Goal: Task Accomplishment & Management: Manage account settings

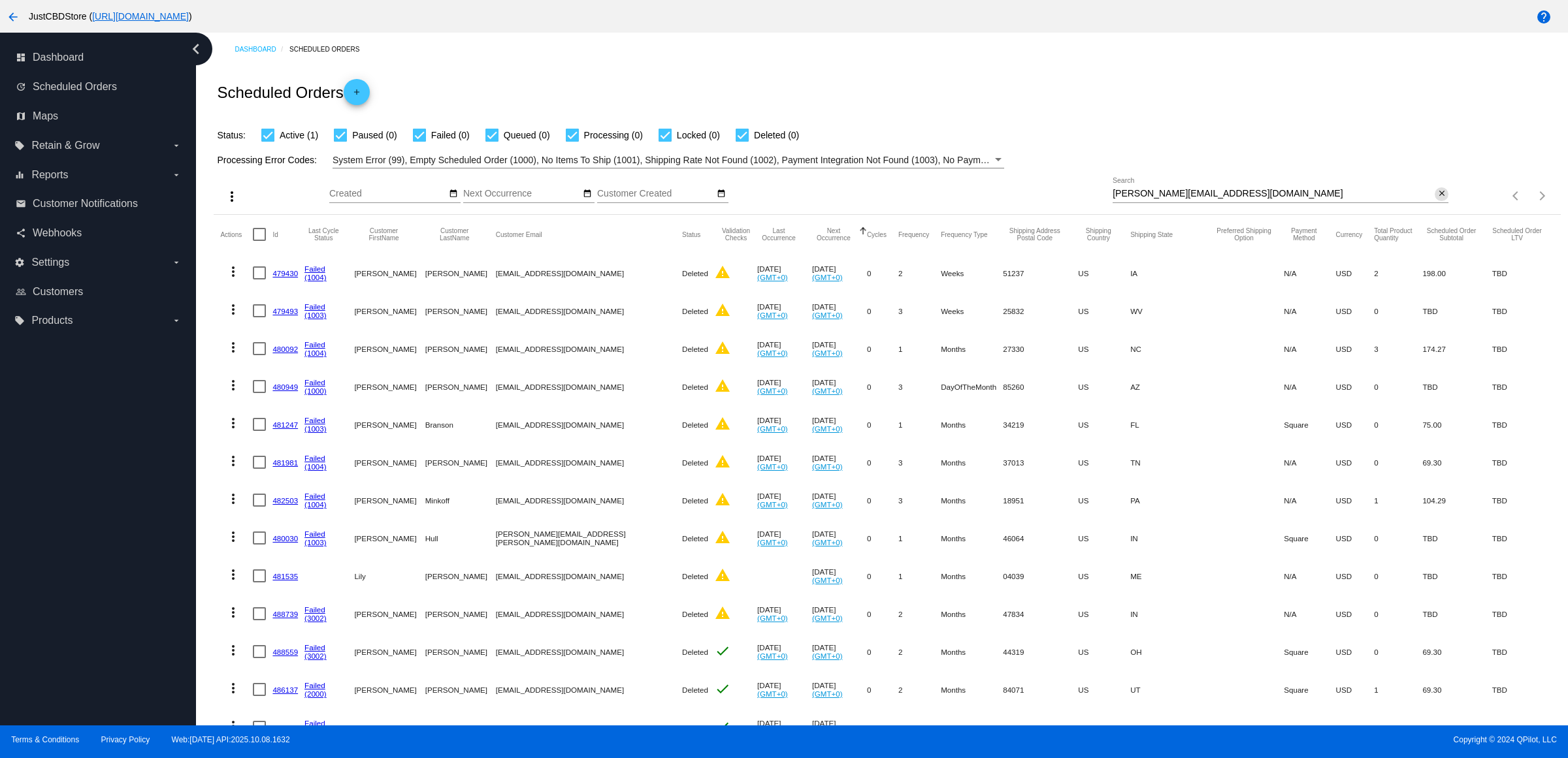
click at [1437, 199] on mat-icon "close" at bounding box center [1442, 194] width 9 height 11
click at [1433, 207] on mat-icon "search" at bounding box center [1440, 196] width 15 height 20
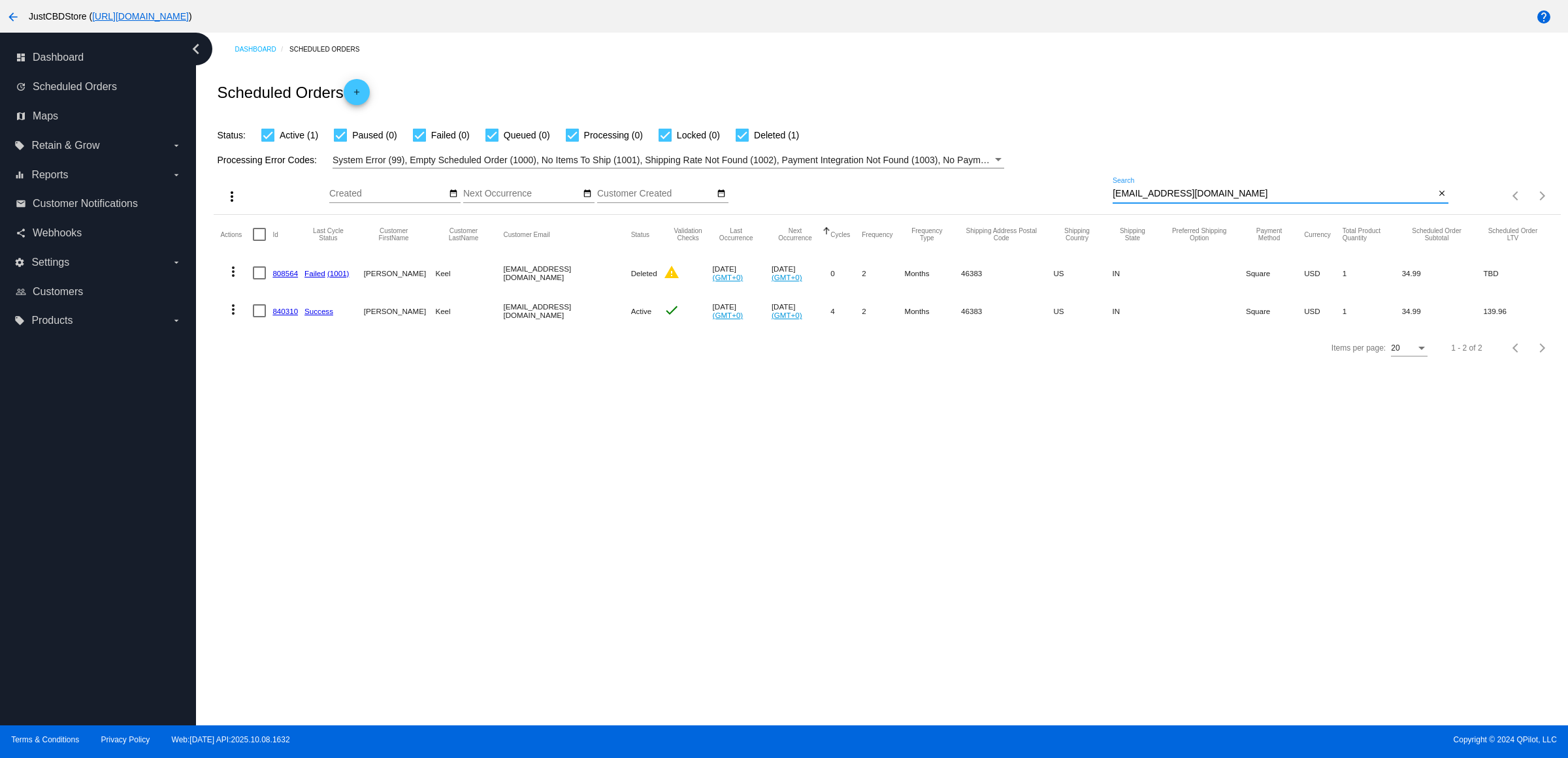
type input "[EMAIL_ADDRESS][DOMAIN_NAME]"
click at [1439, 199] on mat-icon "close" at bounding box center [1442, 194] width 9 height 11
click at [1439, 207] on mat-icon "search" at bounding box center [1440, 196] width 15 height 20
click at [1439, 199] on input "Search" at bounding box center [1280, 194] width 336 height 11
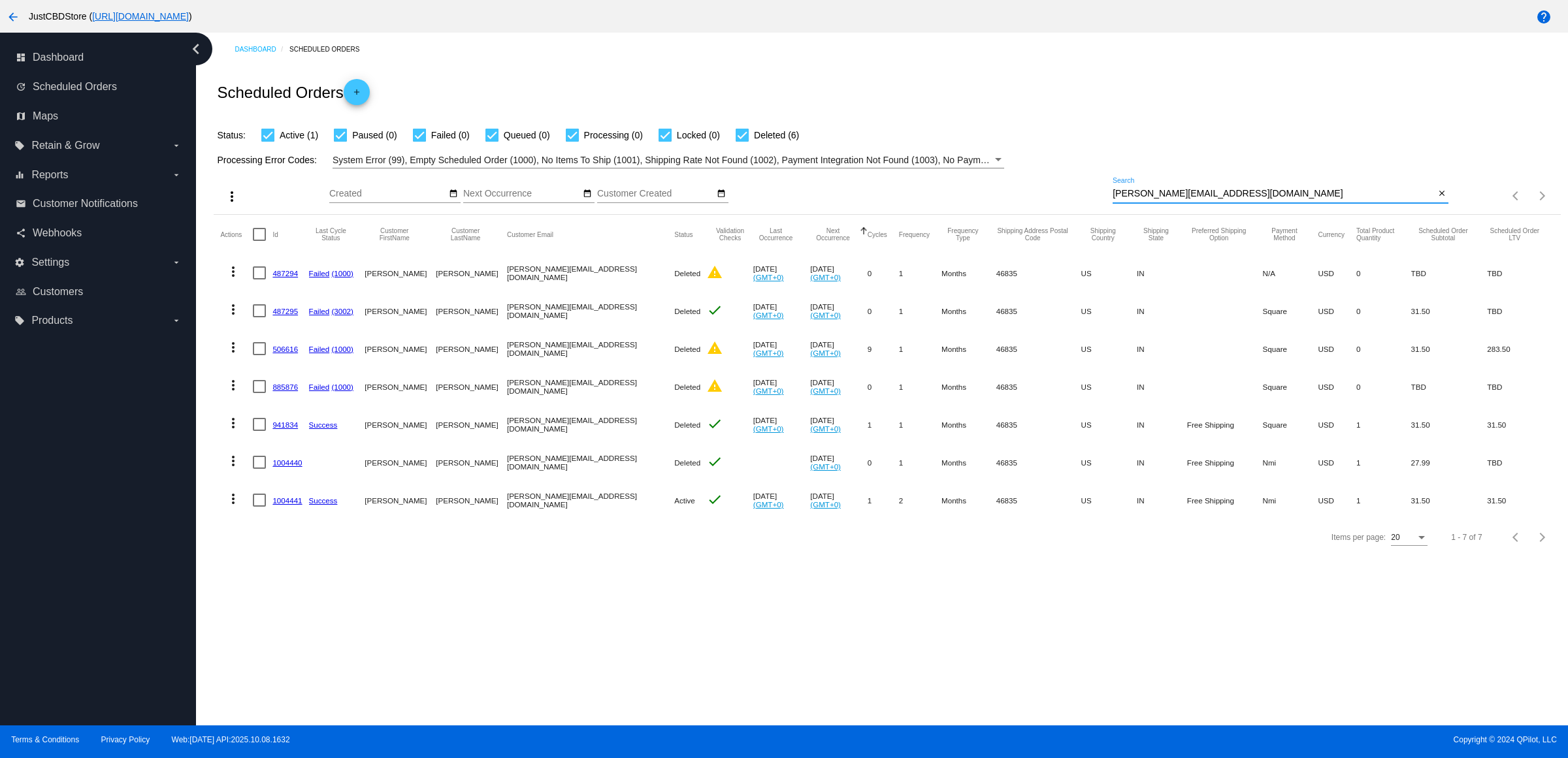
type input "[PERSON_NAME][EMAIL_ADDRESS][DOMAIN_NAME]"
click at [229, 507] on mat-icon "more_vert" at bounding box center [233, 498] width 15 height 15
click at [289, 684] on span "Delete" at bounding box center [277, 681] width 26 height 11
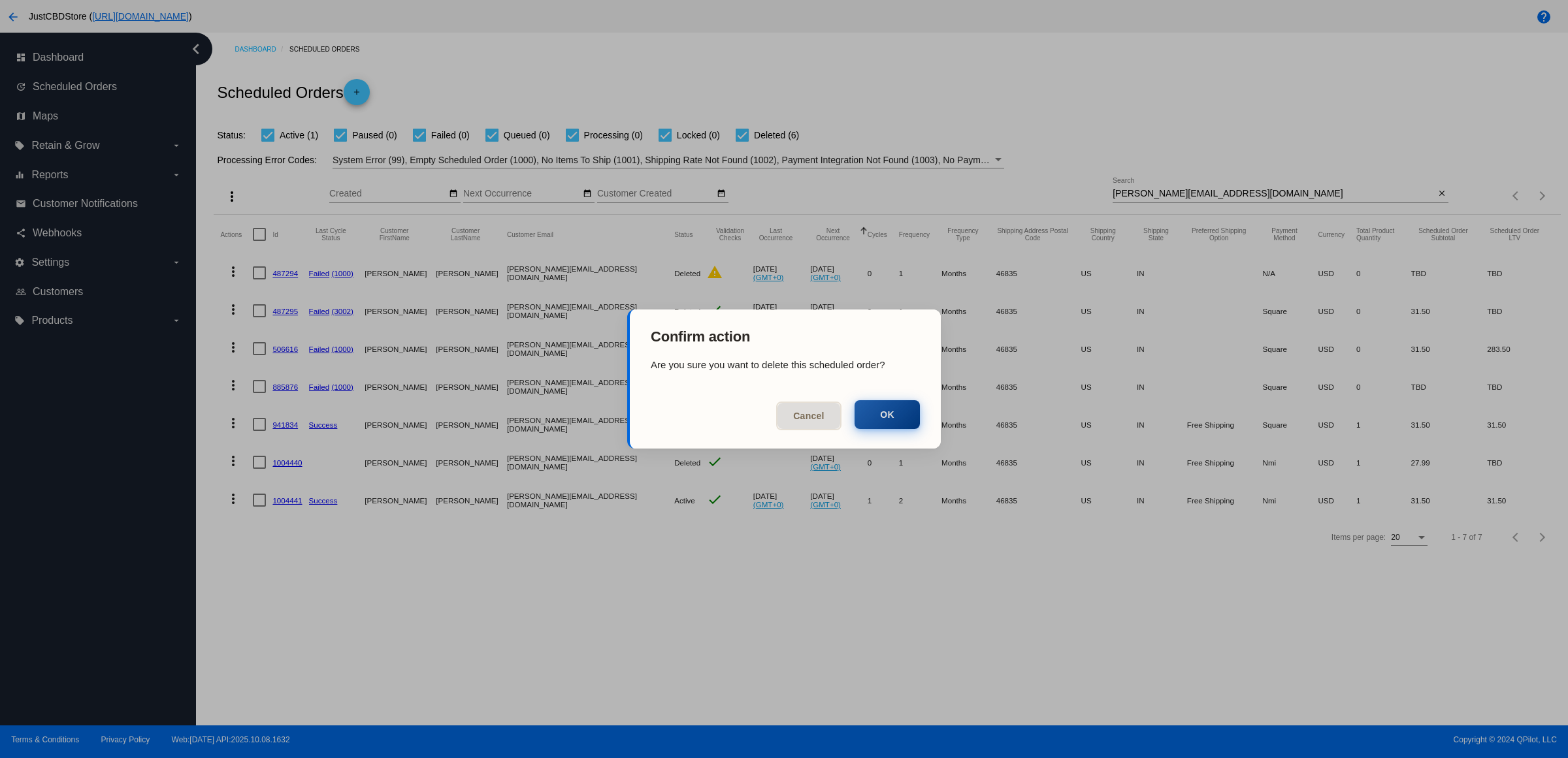
click at [888, 422] on button "OK" at bounding box center [887, 414] width 65 height 28
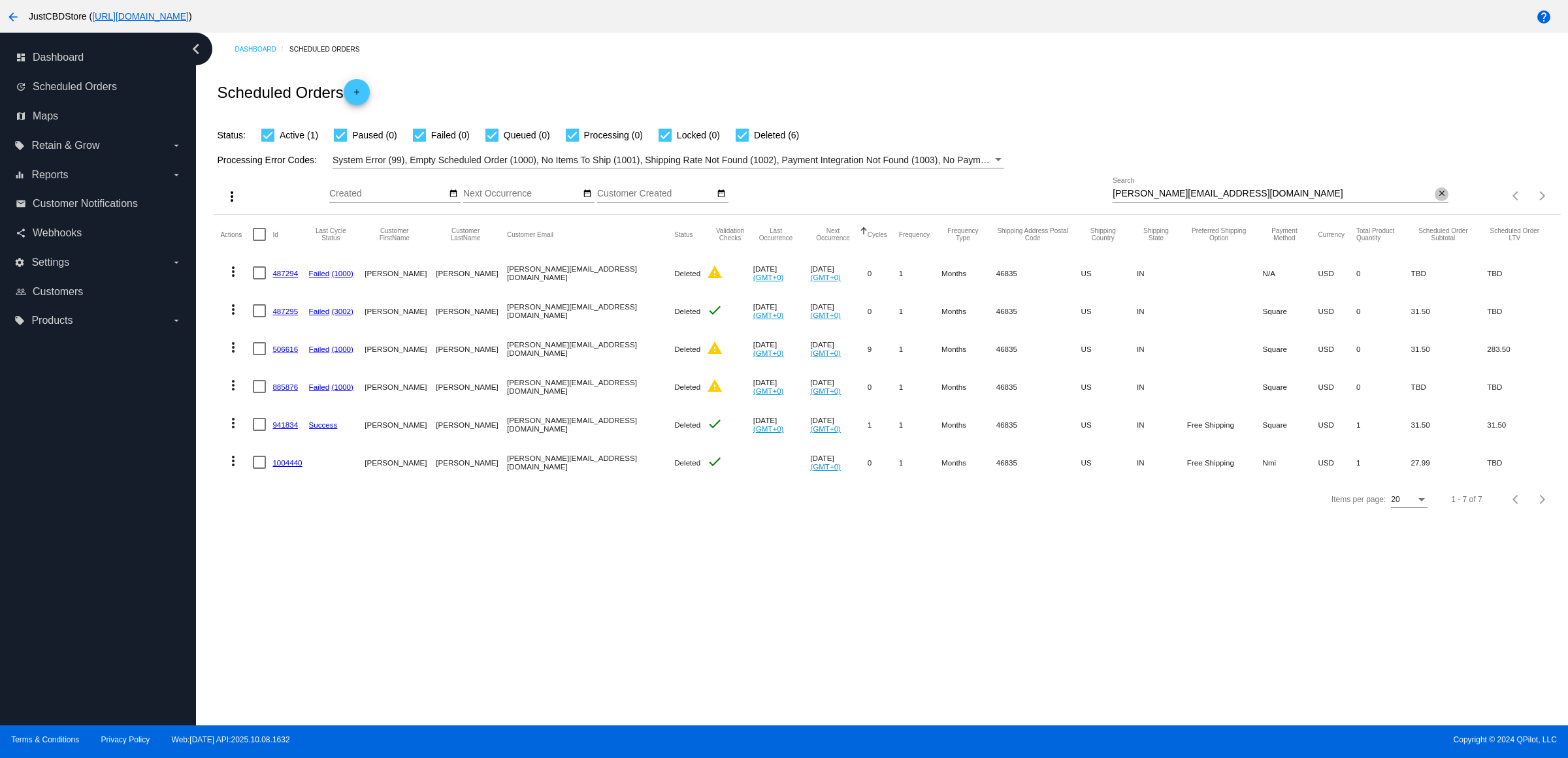
click at [1445, 201] on button "close" at bounding box center [1441, 194] width 14 height 14
drag, startPoint x: 1445, startPoint y: 210, endPoint x: 1437, endPoint y: 210, distance: 8.0
click at [1439, 199] on input "Search" at bounding box center [1280, 194] width 336 height 11
paste input "[EMAIL_ADDRESS][DOMAIN_NAME]"
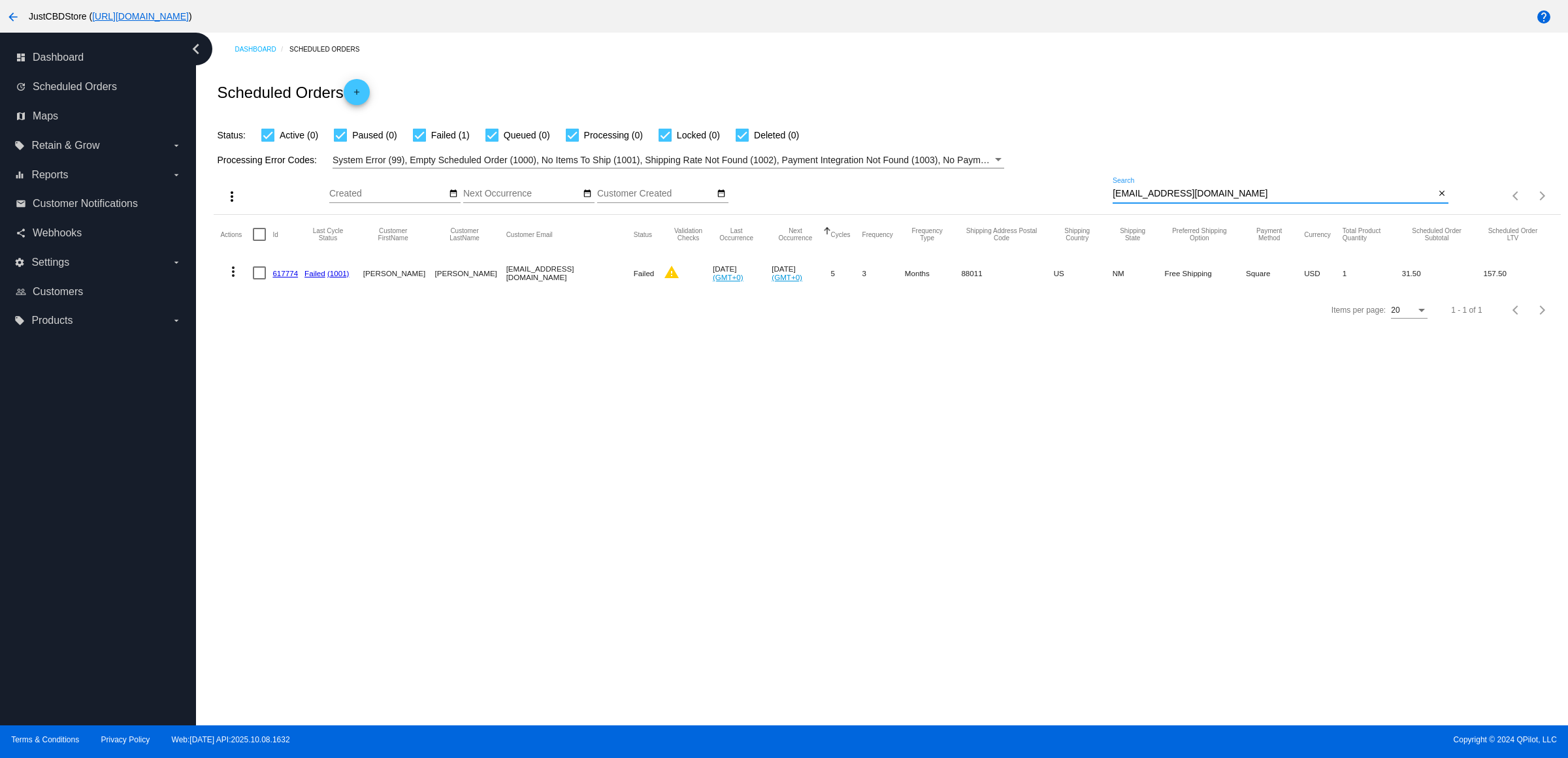
type input "[EMAIL_ADDRESS][DOMAIN_NAME]"
click at [294, 277] on link "617774" at bounding box center [285, 273] width 25 height 8
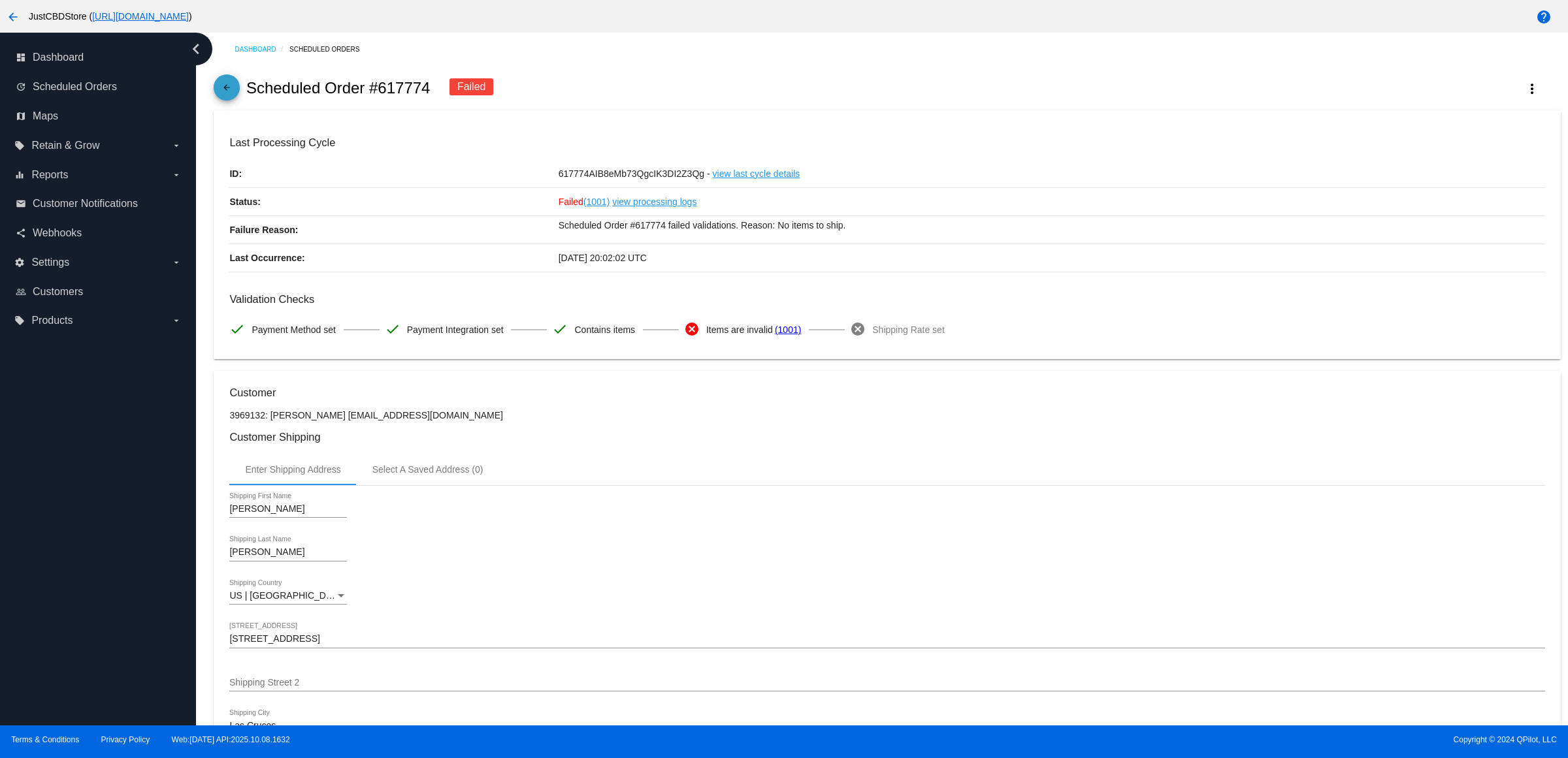
click at [234, 94] on mat-icon "arrow_back" at bounding box center [227, 91] width 15 height 15
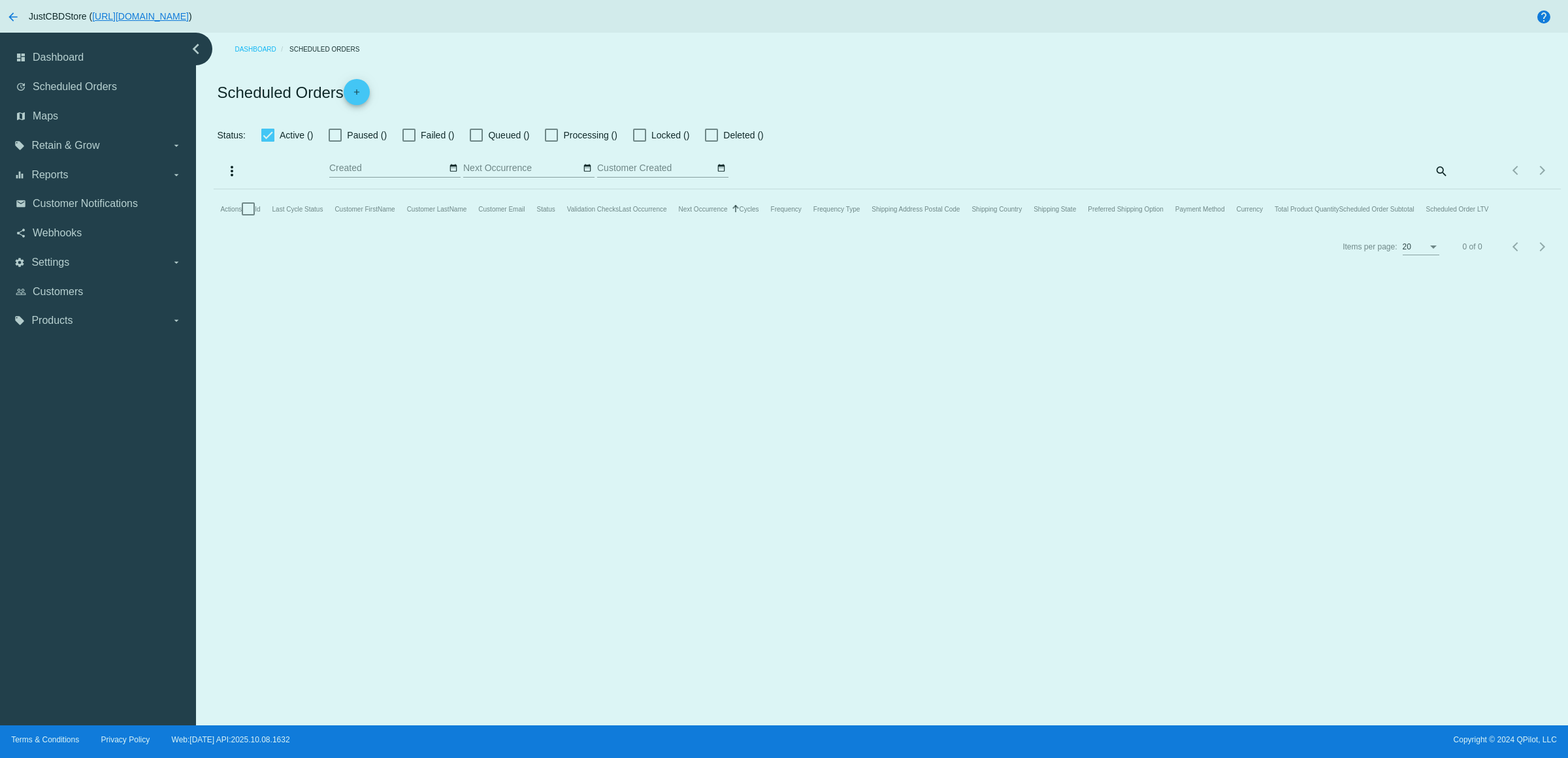
checkbox input "true"
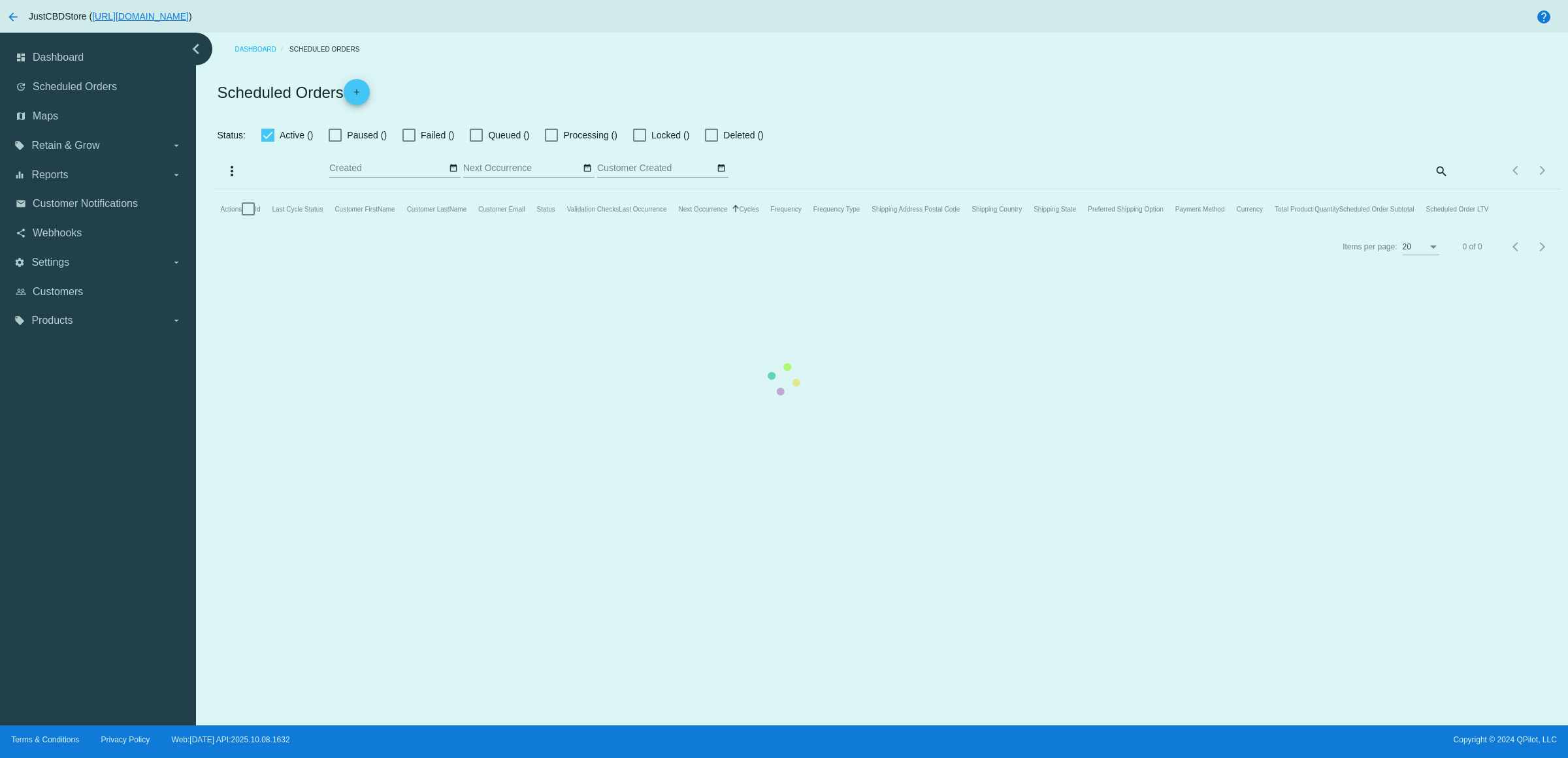
checkbox input "true"
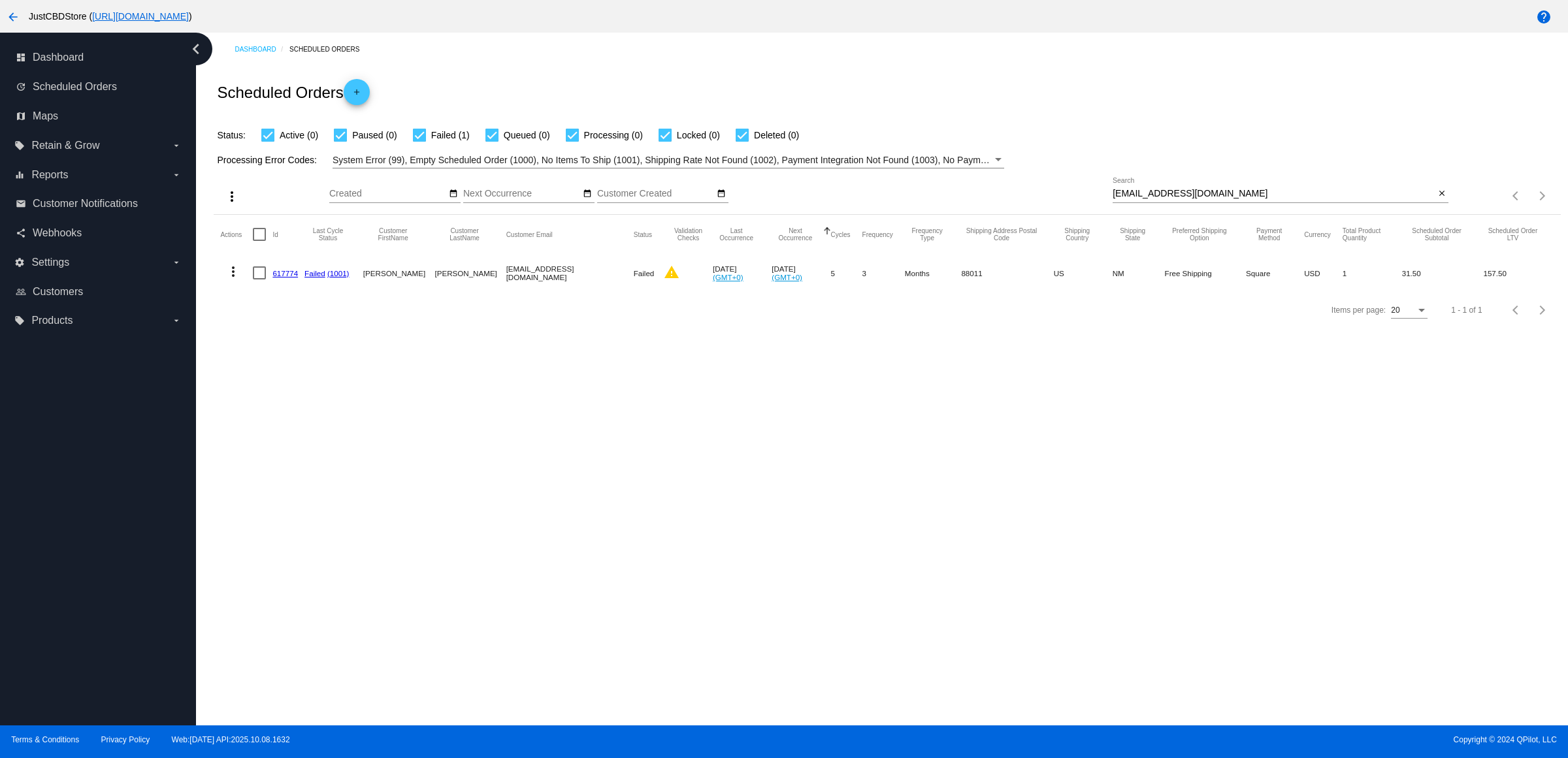
click at [294, 277] on link "617774" at bounding box center [285, 273] width 25 height 8
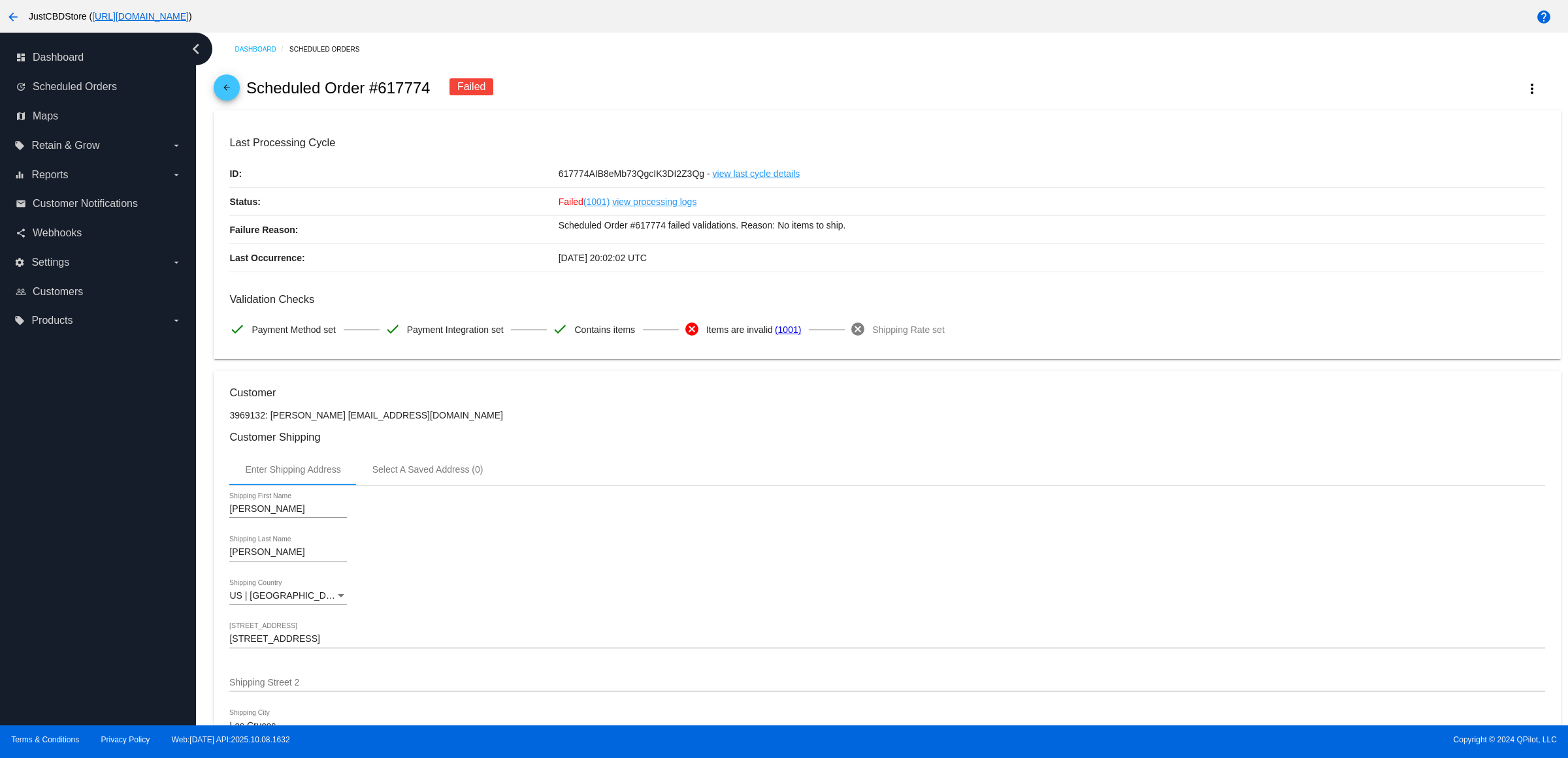
click at [234, 95] on mat-icon "arrow_back" at bounding box center [227, 91] width 15 height 15
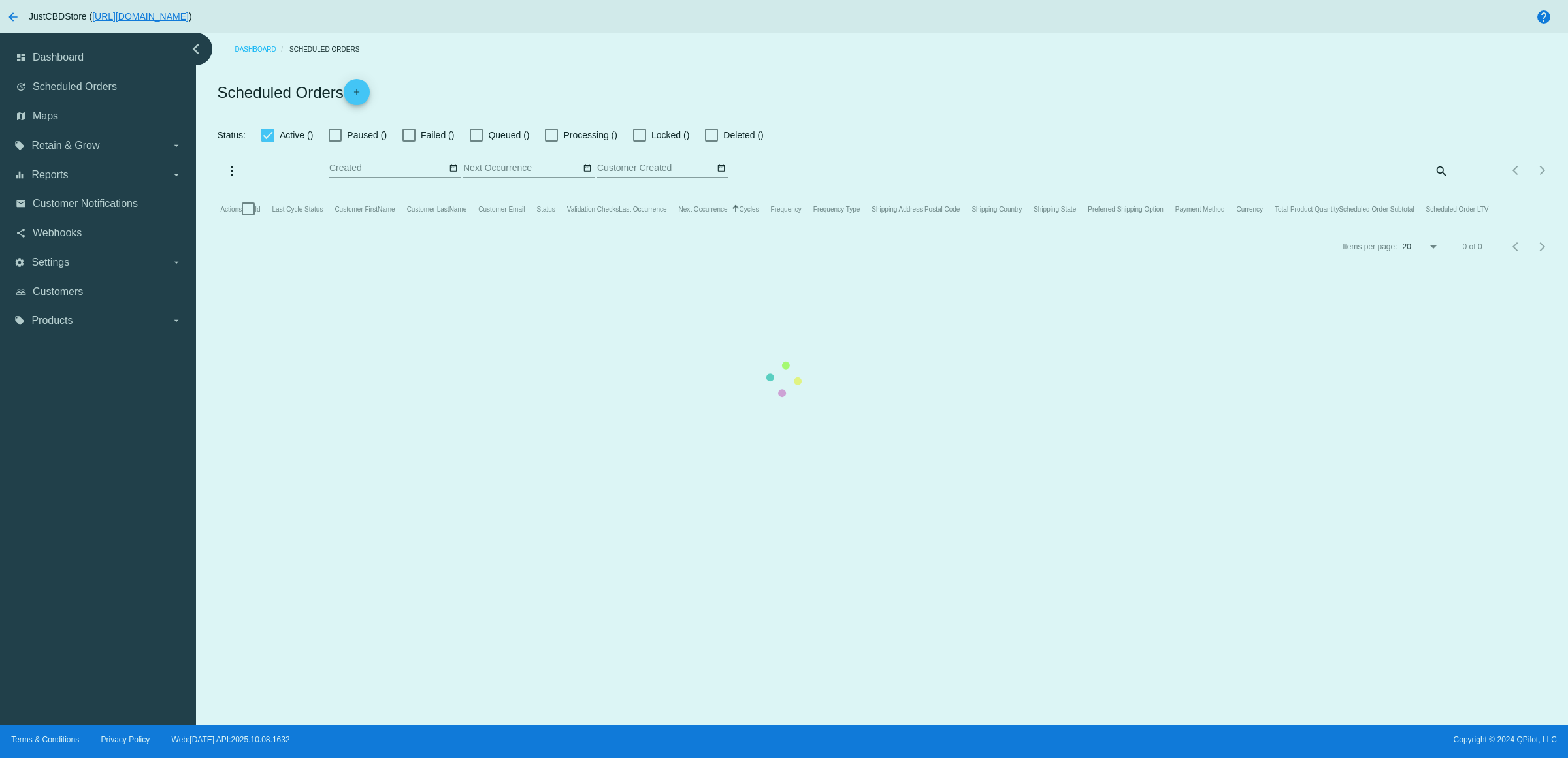
checkbox input "true"
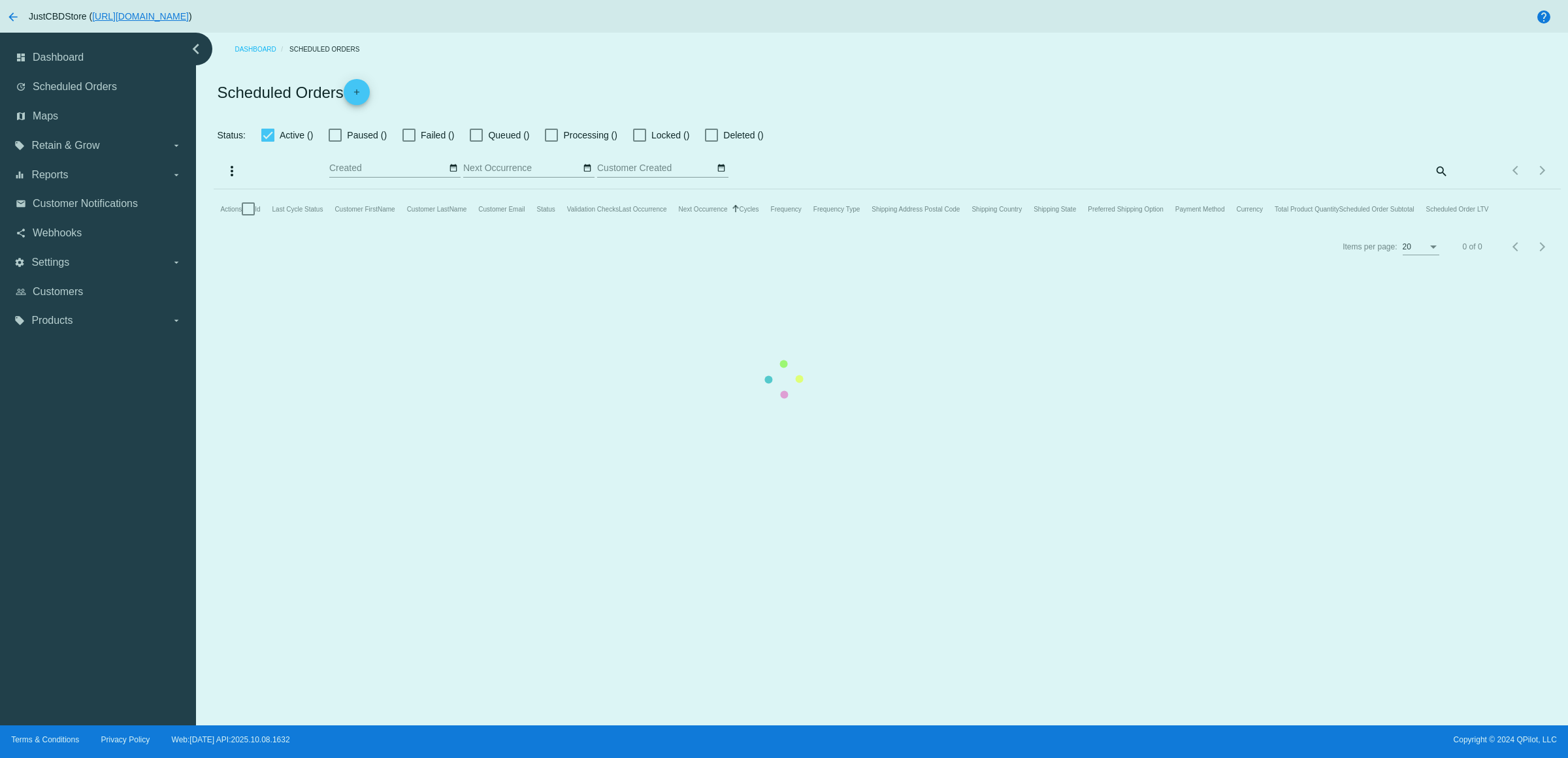
checkbox input "true"
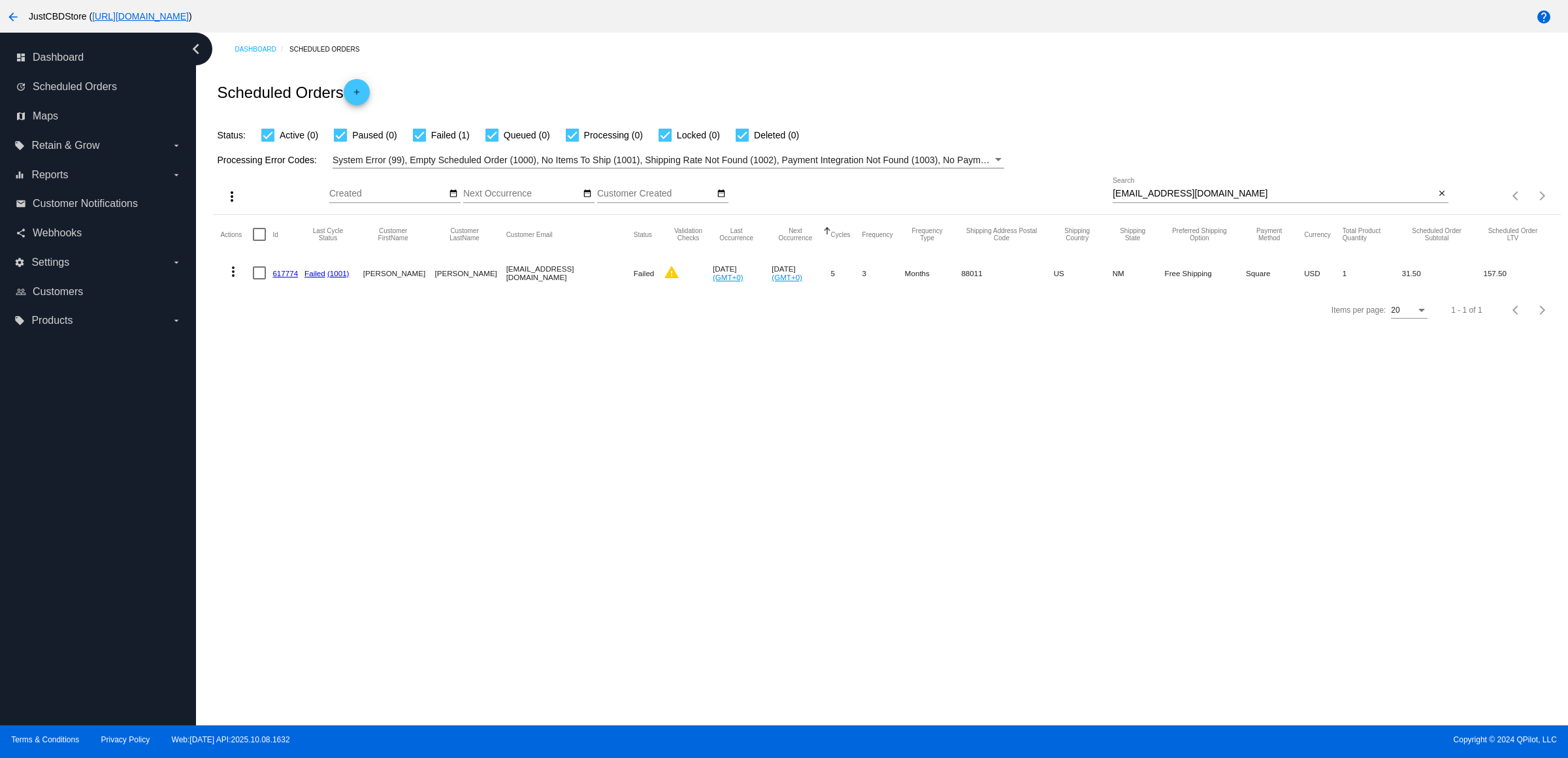
click at [298, 277] on link "617774" at bounding box center [285, 273] width 25 height 8
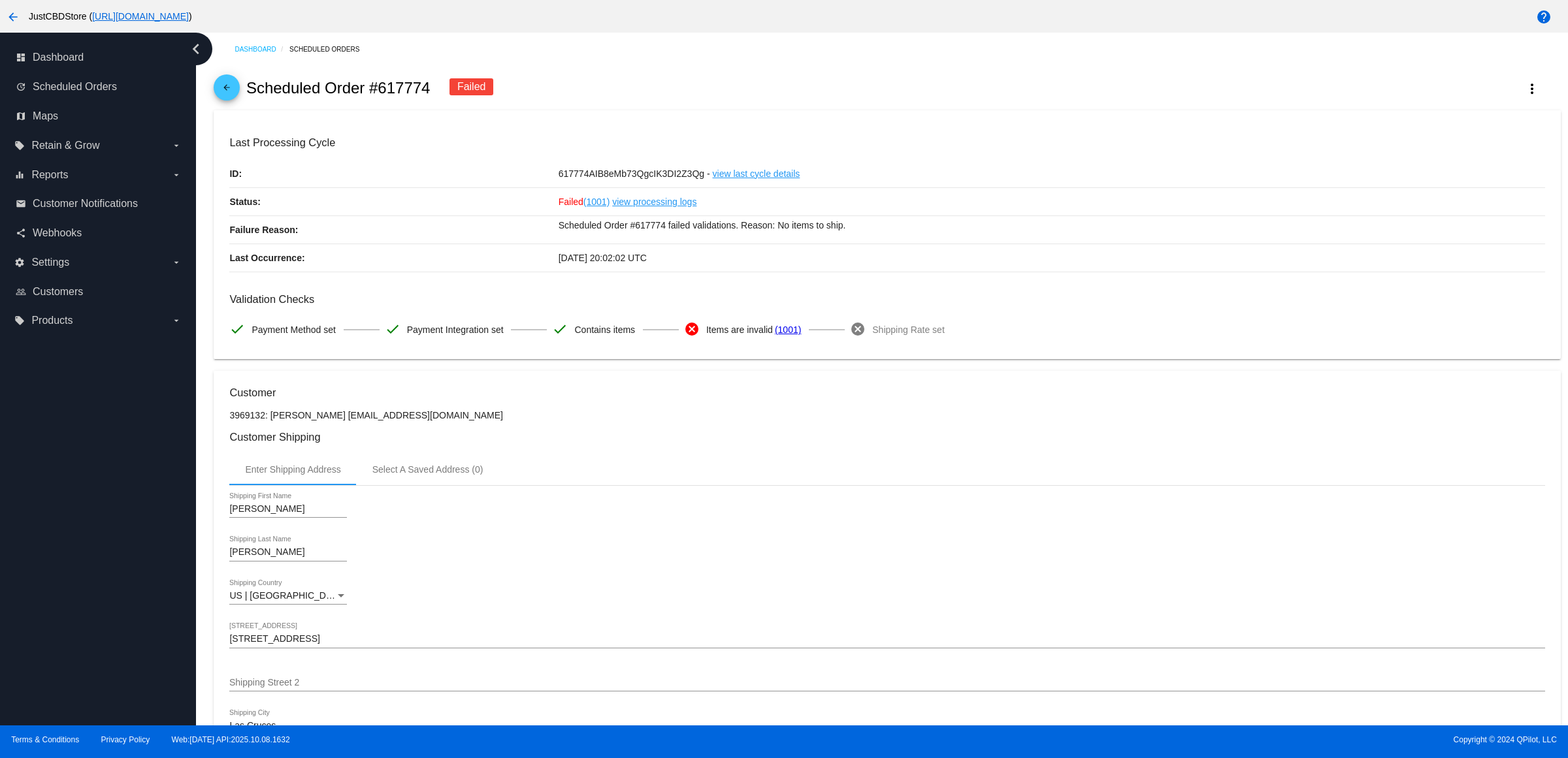
click at [226, 94] on mat-icon "arrow_back" at bounding box center [227, 91] width 15 height 15
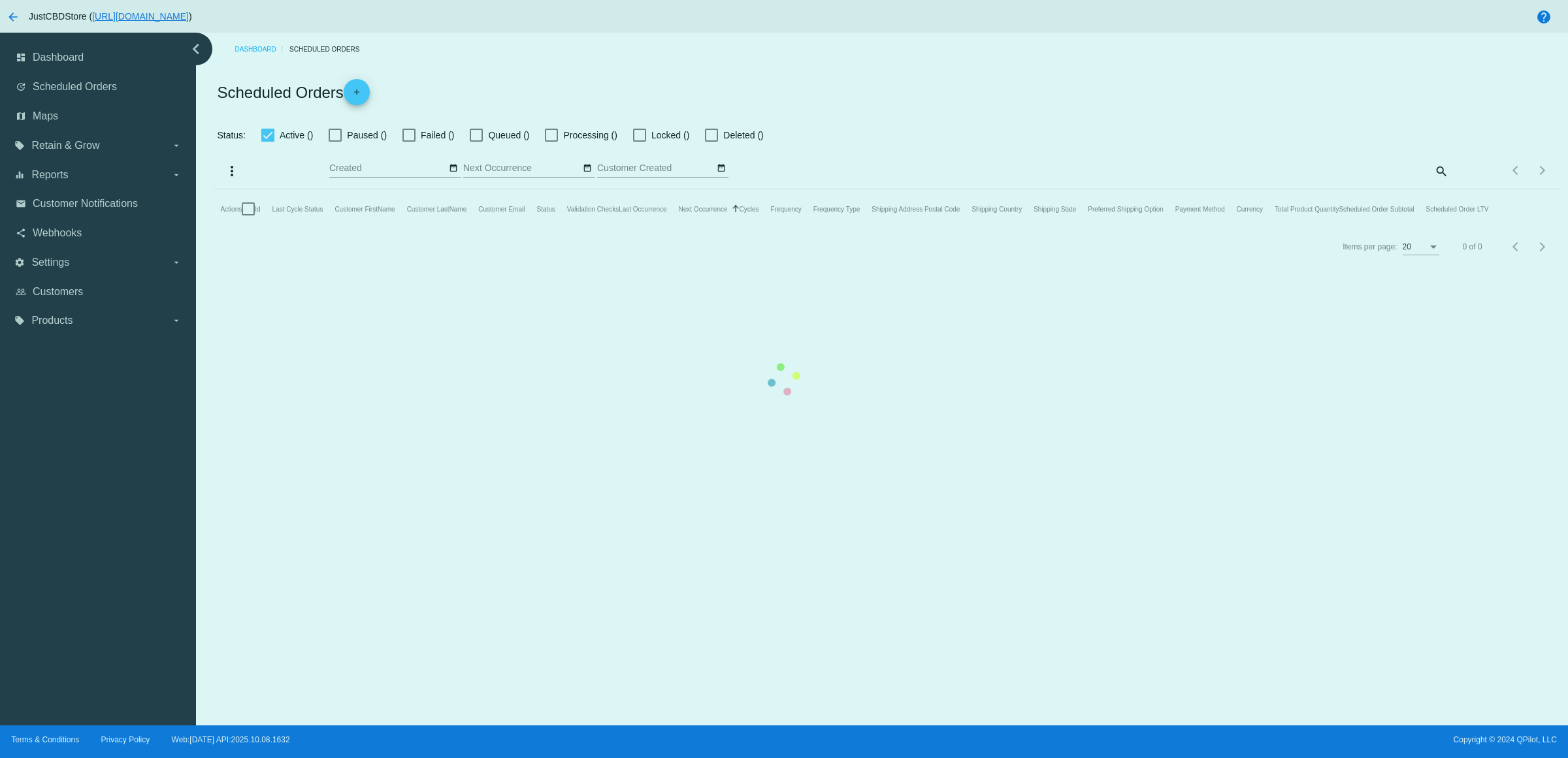
checkbox input "true"
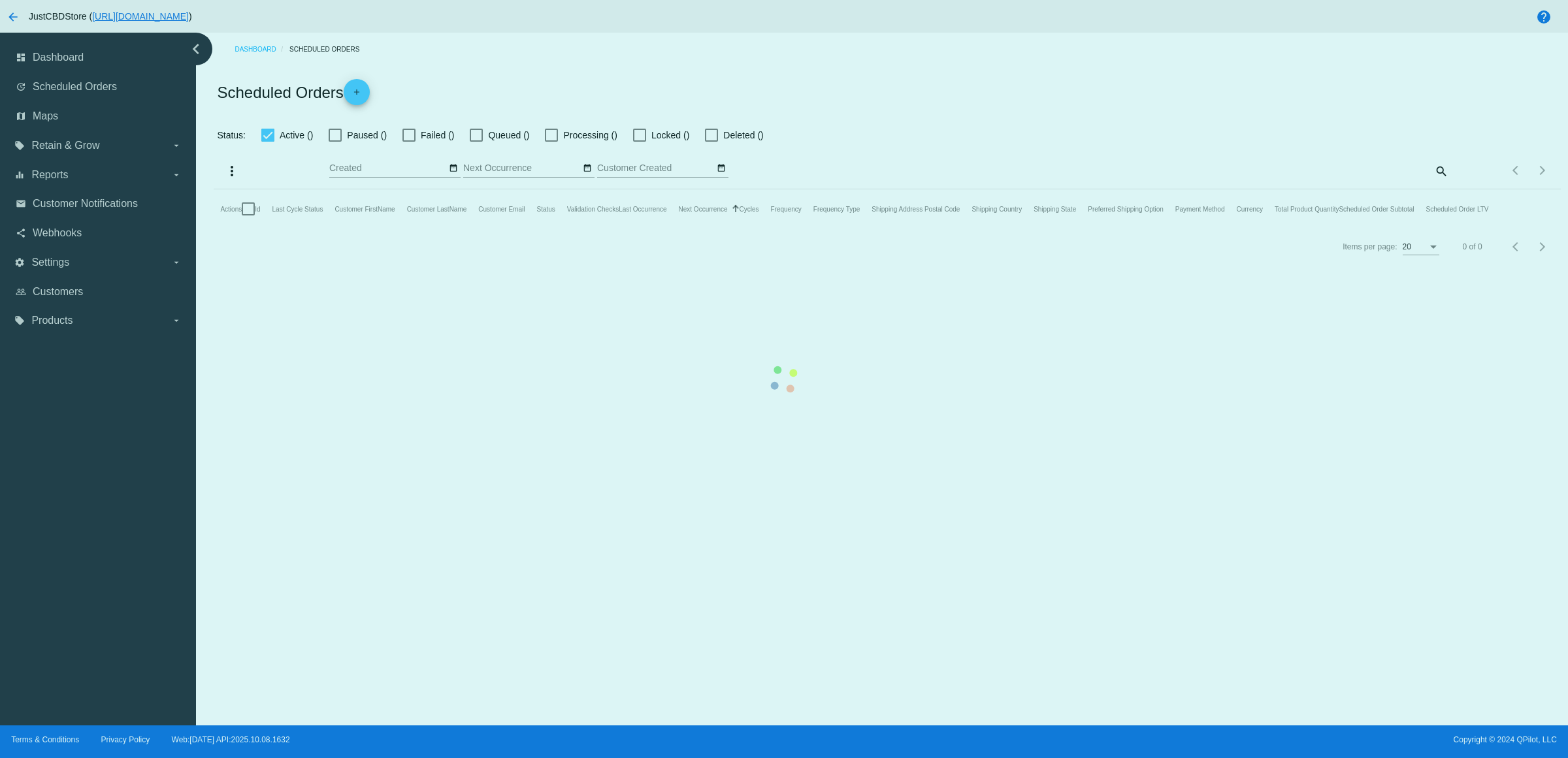
checkbox input "true"
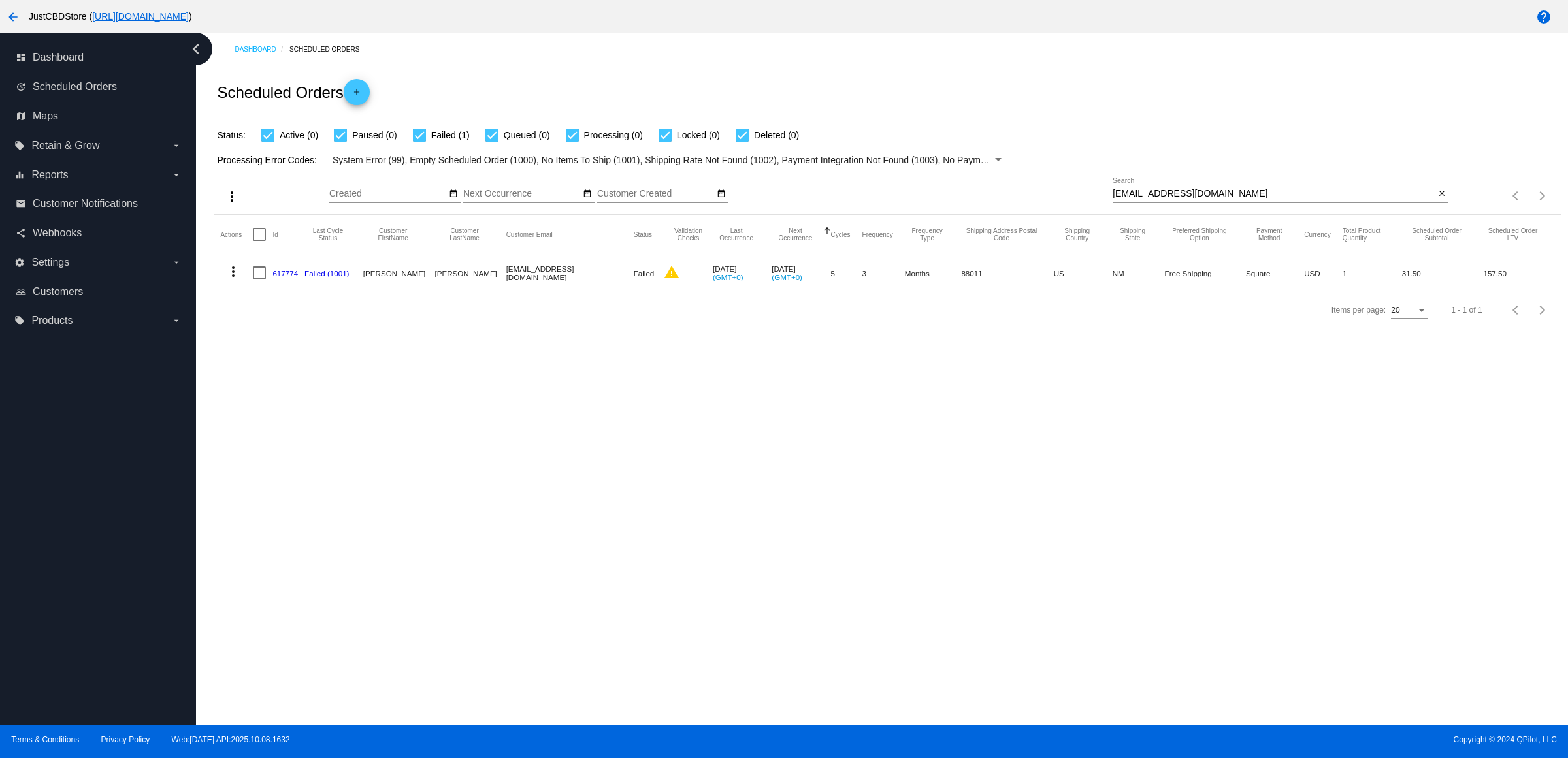
click at [287, 277] on link "617774" at bounding box center [285, 273] width 25 height 8
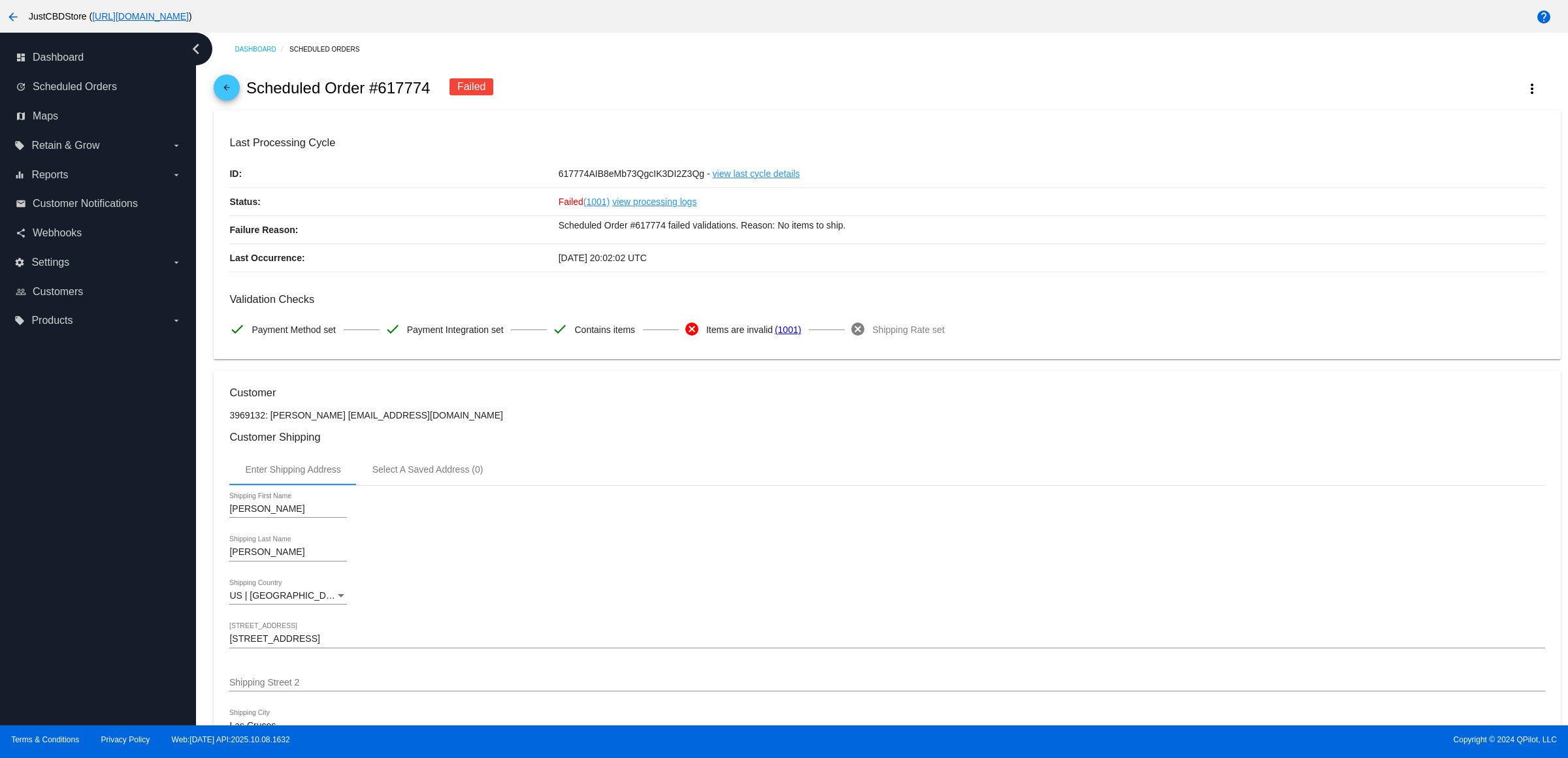
click at [230, 93] on mat-icon "arrow_back" at bounding box center [227, 91] width 15 height 15
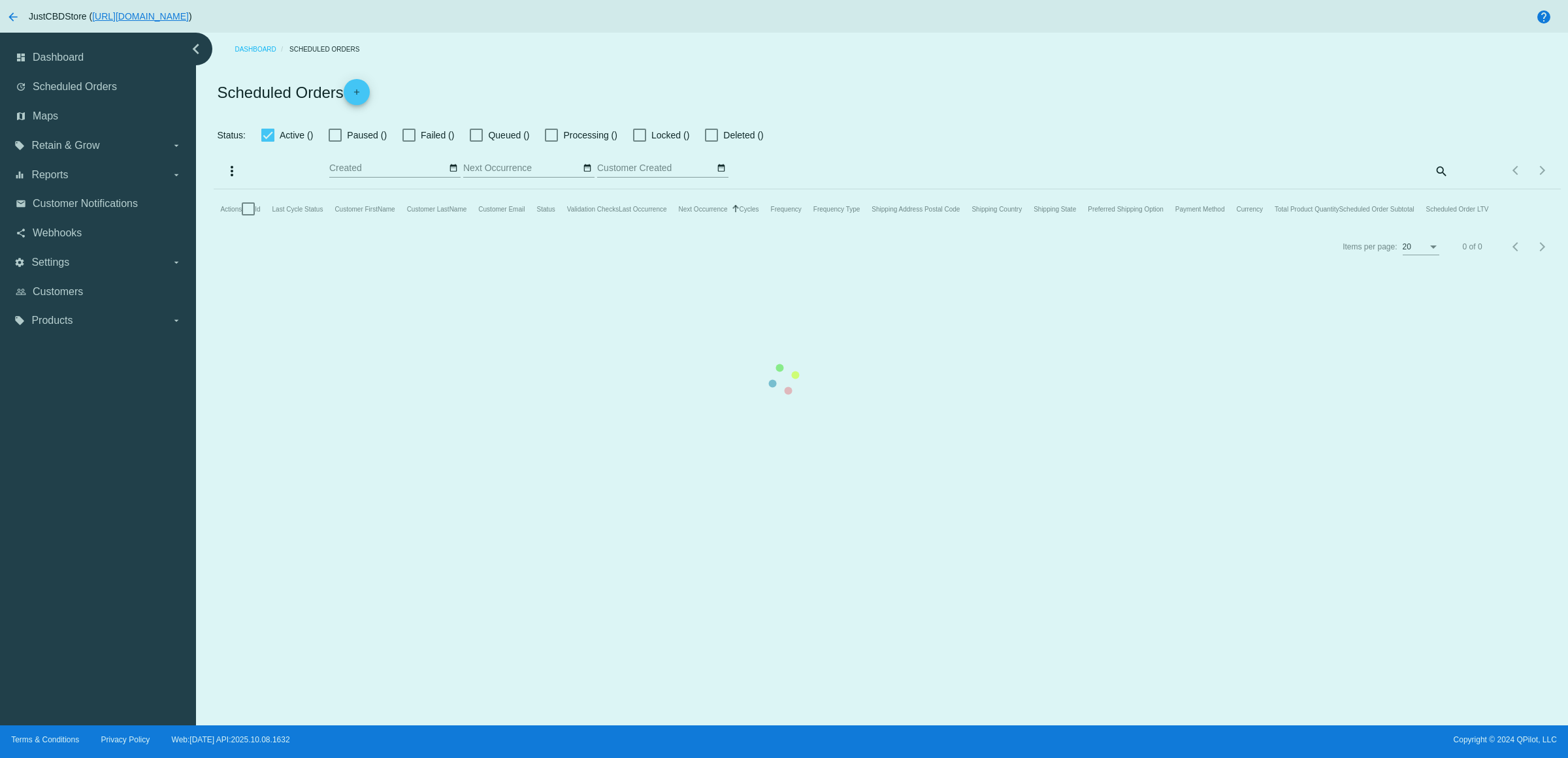
checkbox input "true"
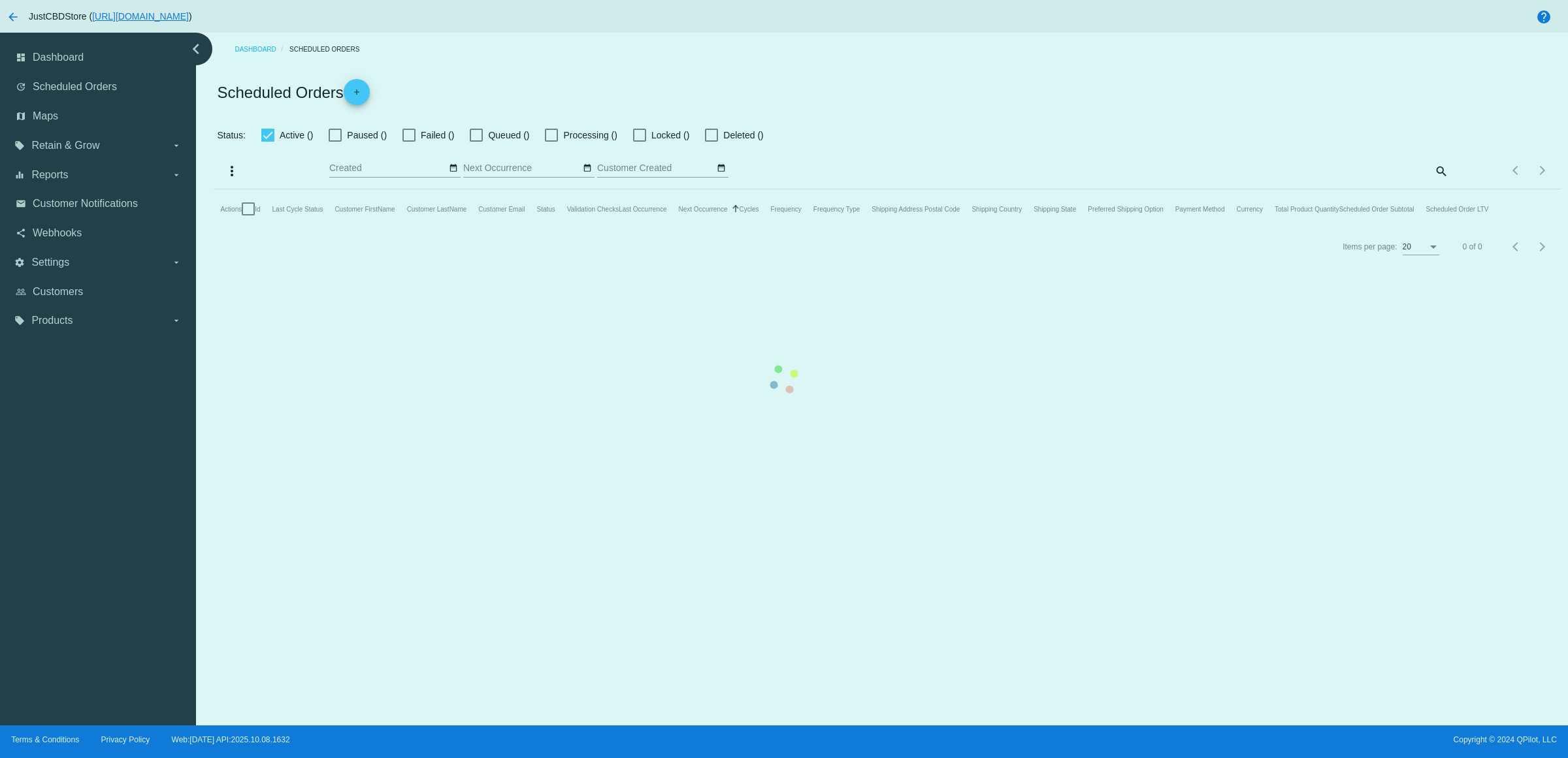
checkbox input "true"
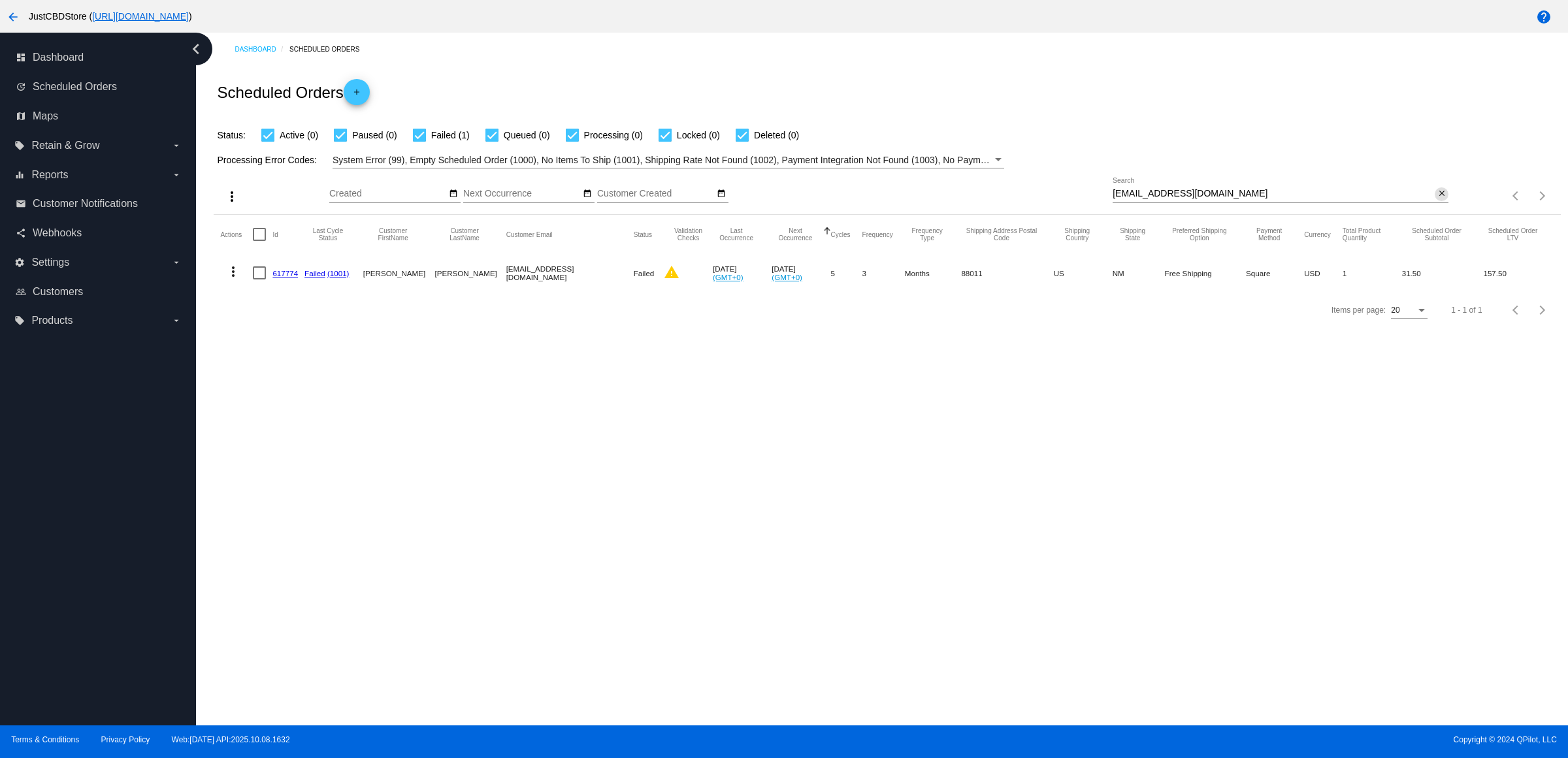
click at [1437, 199] on mat-icon "close" at bounding box center [1442, 194] width 9 height 11
click at [1436, 207] on mat-icon "search" at bounding box center [1440, 196] width 15 height 20
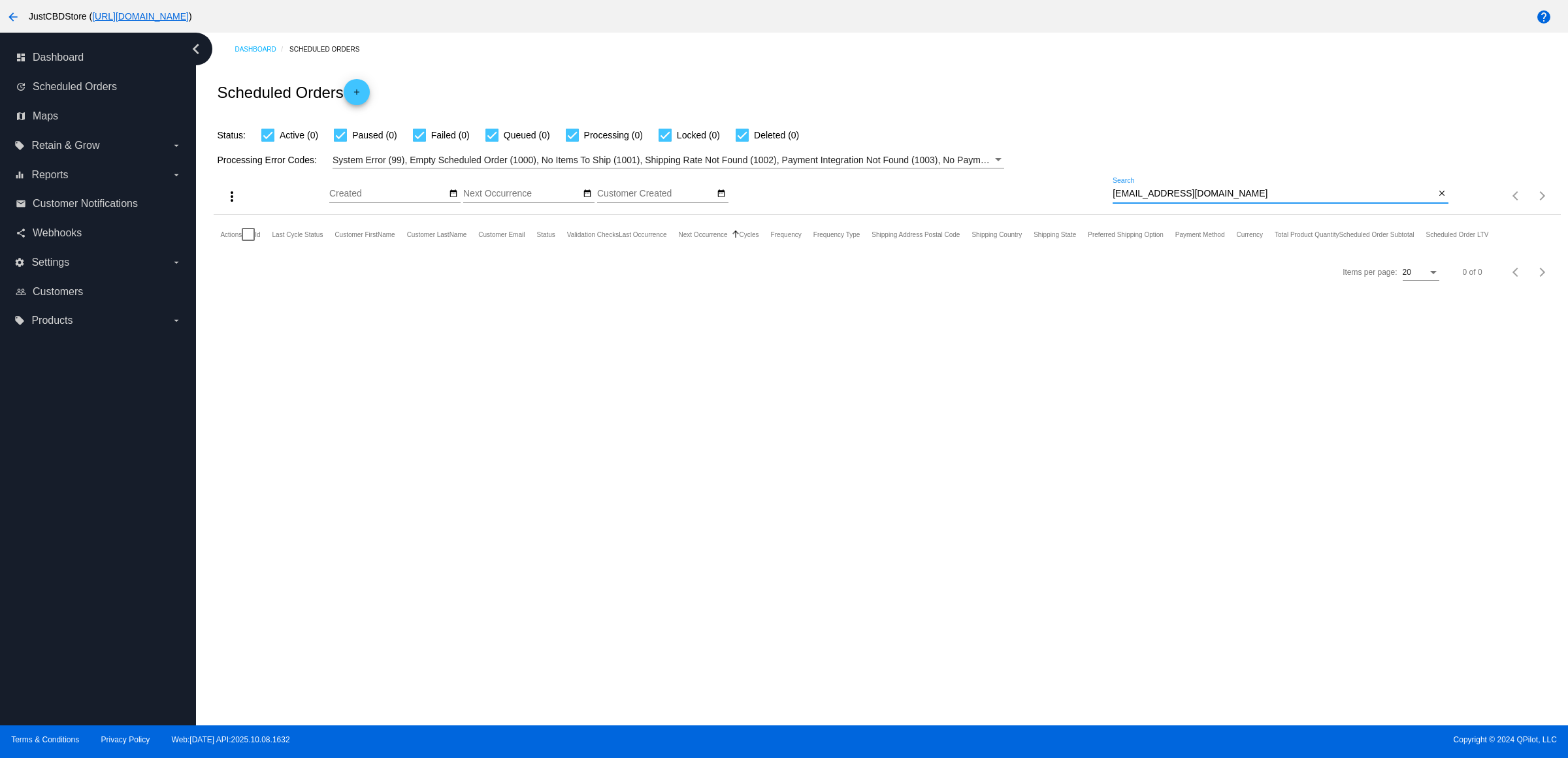
type input "[EMAIL_ADDRESS][DOMAIN_NAME]"
click at [1444, 201] on div "close" at bounding box center [1441, 194] width 14 height 14
click at [1437, 199] on mat-icon "close" at bounding box center [1442, 194] width 9 height 11
click at [1434, 207] on mat-icon "search" at bounding box center [1440, 196] width 15 height 20
click at [1434, 203] on div "Search" at bounding box center [1280, 190] width 336 height 25
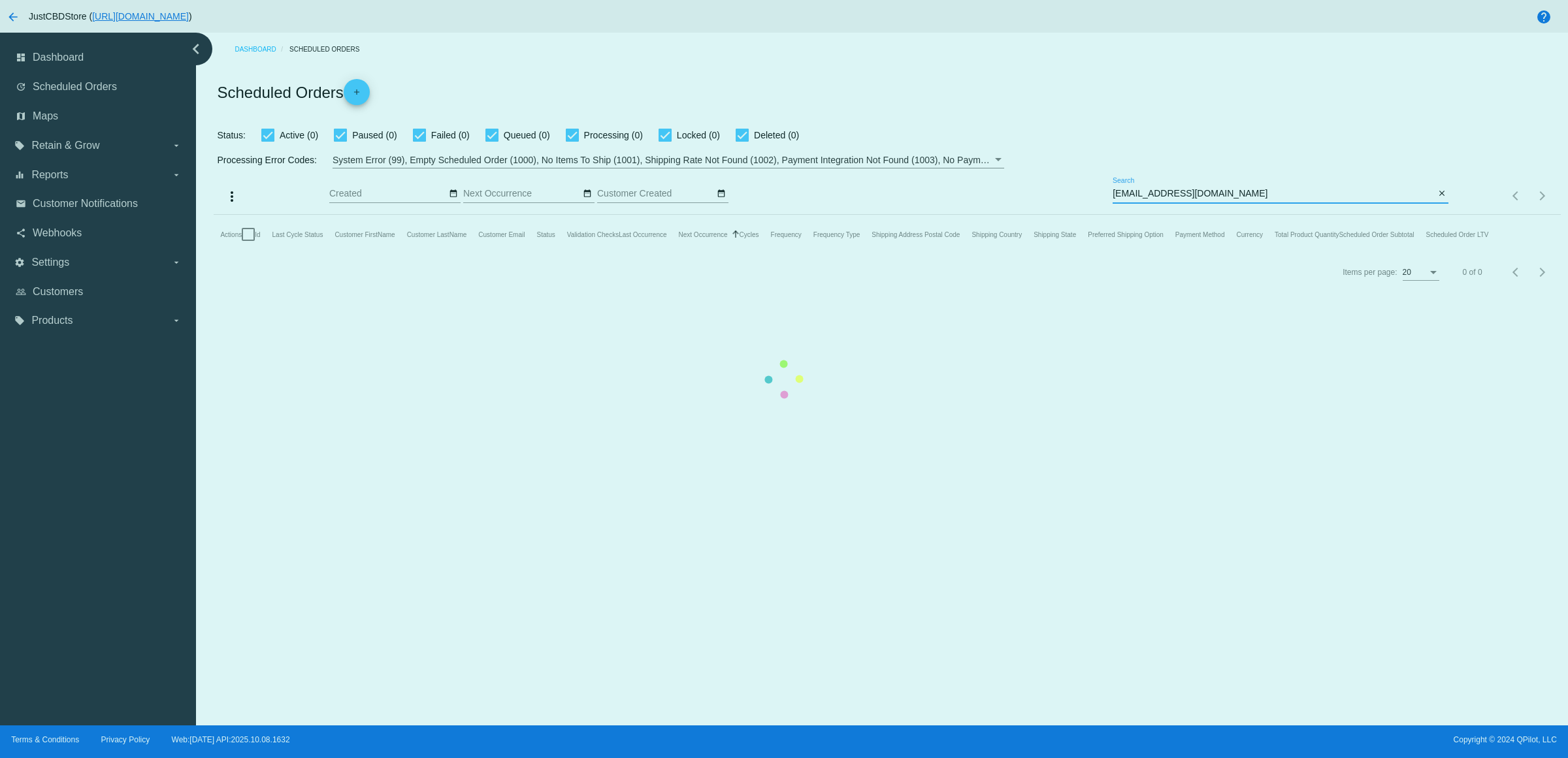
type input "[EMAIL_ADDRESS][DOMAIN_NAME]"
click at [1256, 215] on mat-table "Actions Id Last Cycle Status Customer FirstName Customer LastName Customer Emai…" at bounding box center [887, 234] width 1346 height 39
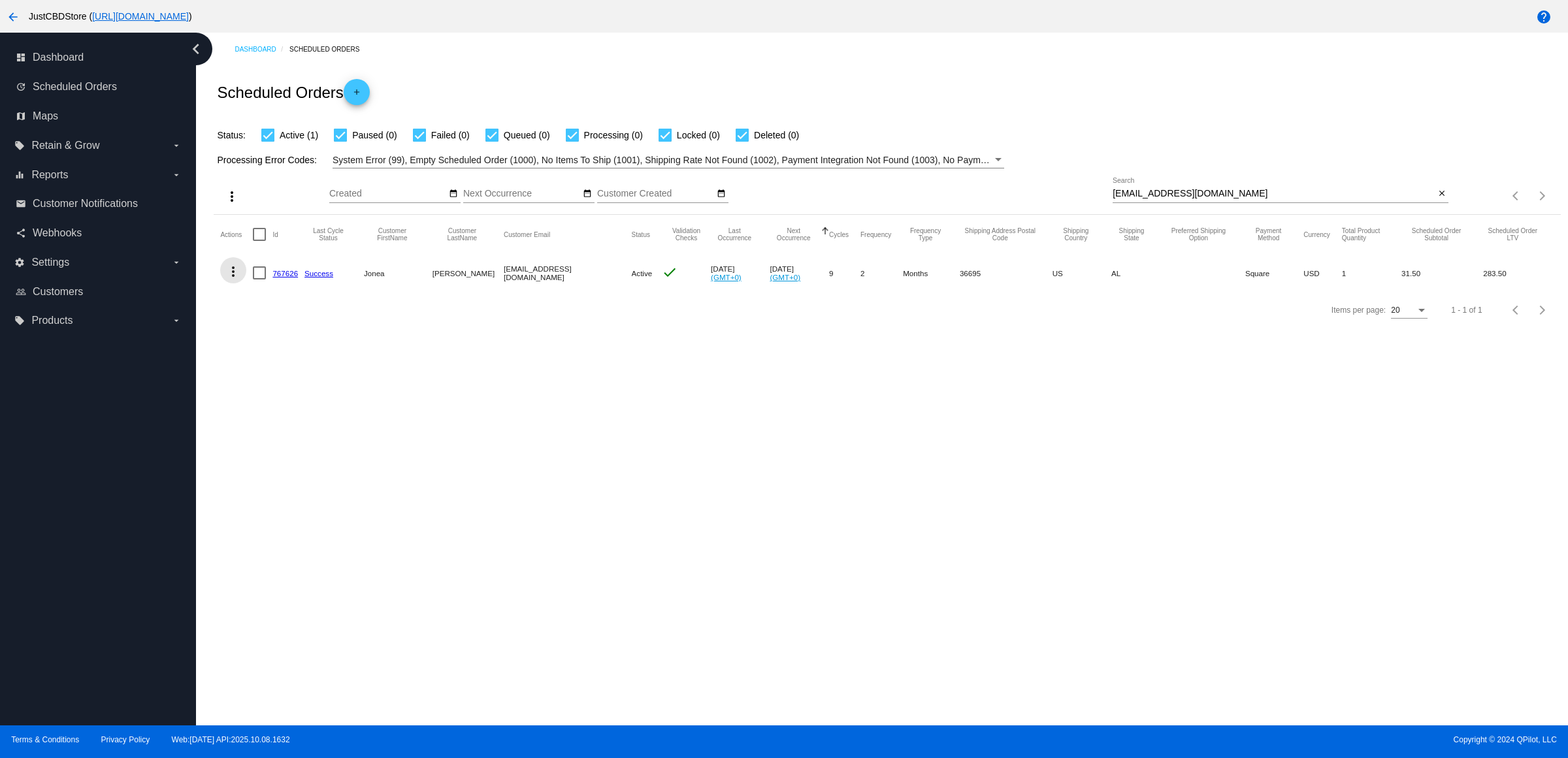
click at [238, 280] on mat-icon "more_vert" at bounding box center [233, 272] width 15 height 15
click at [277, 451] on span "Delete" at bounding box center [277, 454] width 26 height 11
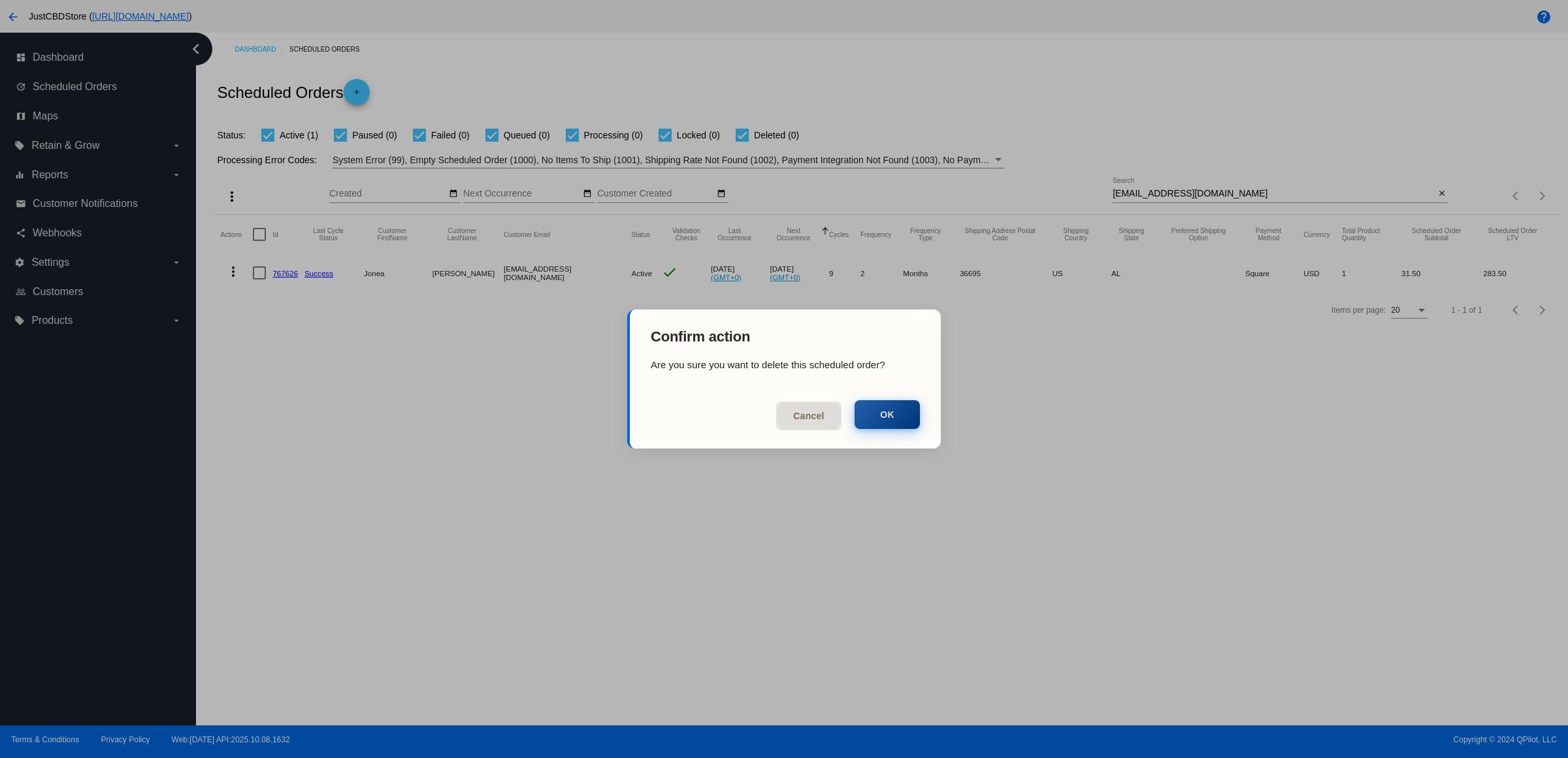
click at [900, 412] on button "OK" at bounding box center [887, 414] width 65 height 28
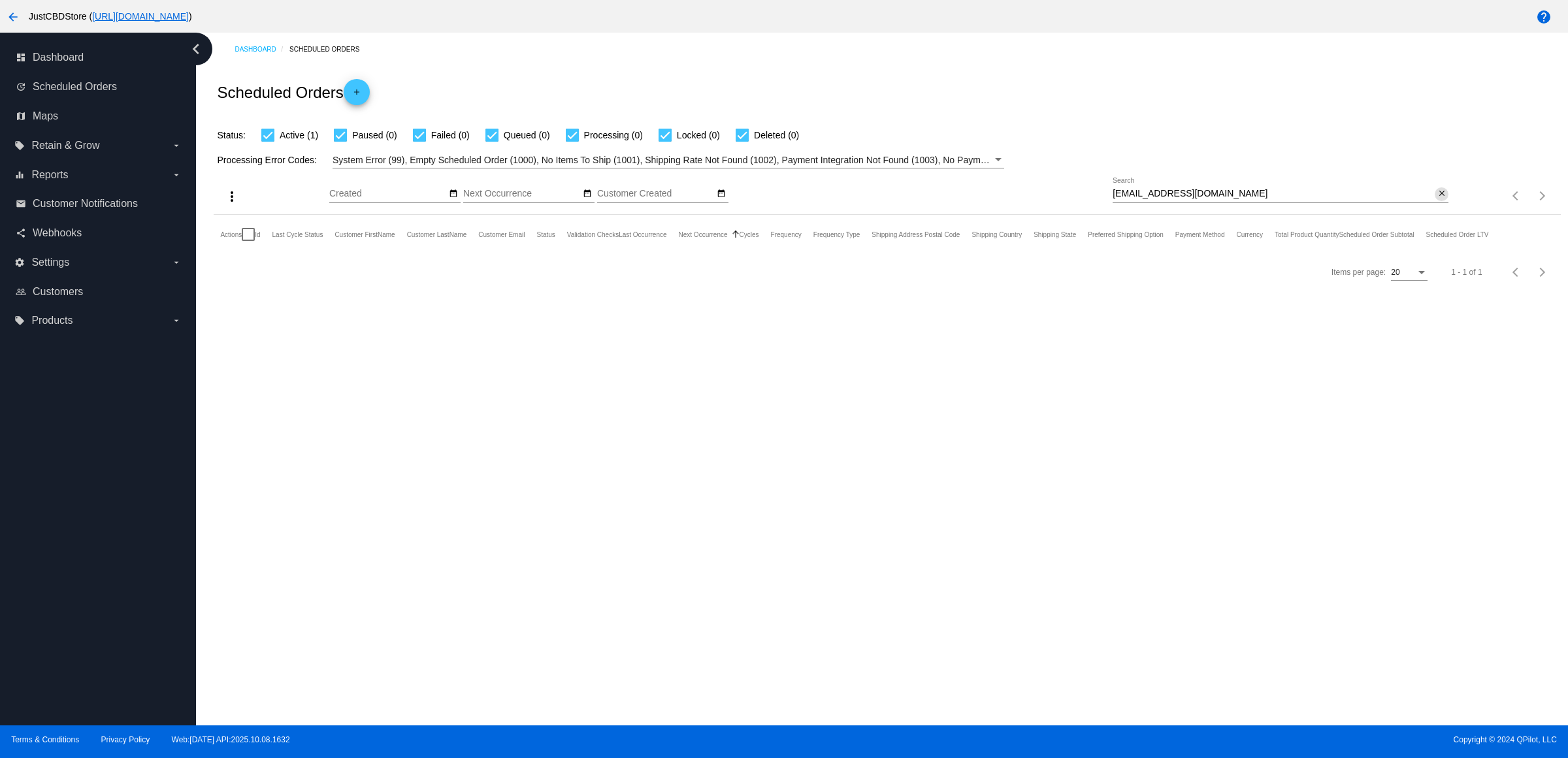
click at [1434, 201] on button "close" at bounding box center [1441, 194] width 14 height 14
click at [1432, 199] on input "Search" at bounding box center [1280, 194] width 336 height 11
paste input "[PERSON_NAME][EMAIL_ADDRESS][PERSON_NAME][DOMAIN_NAME]"
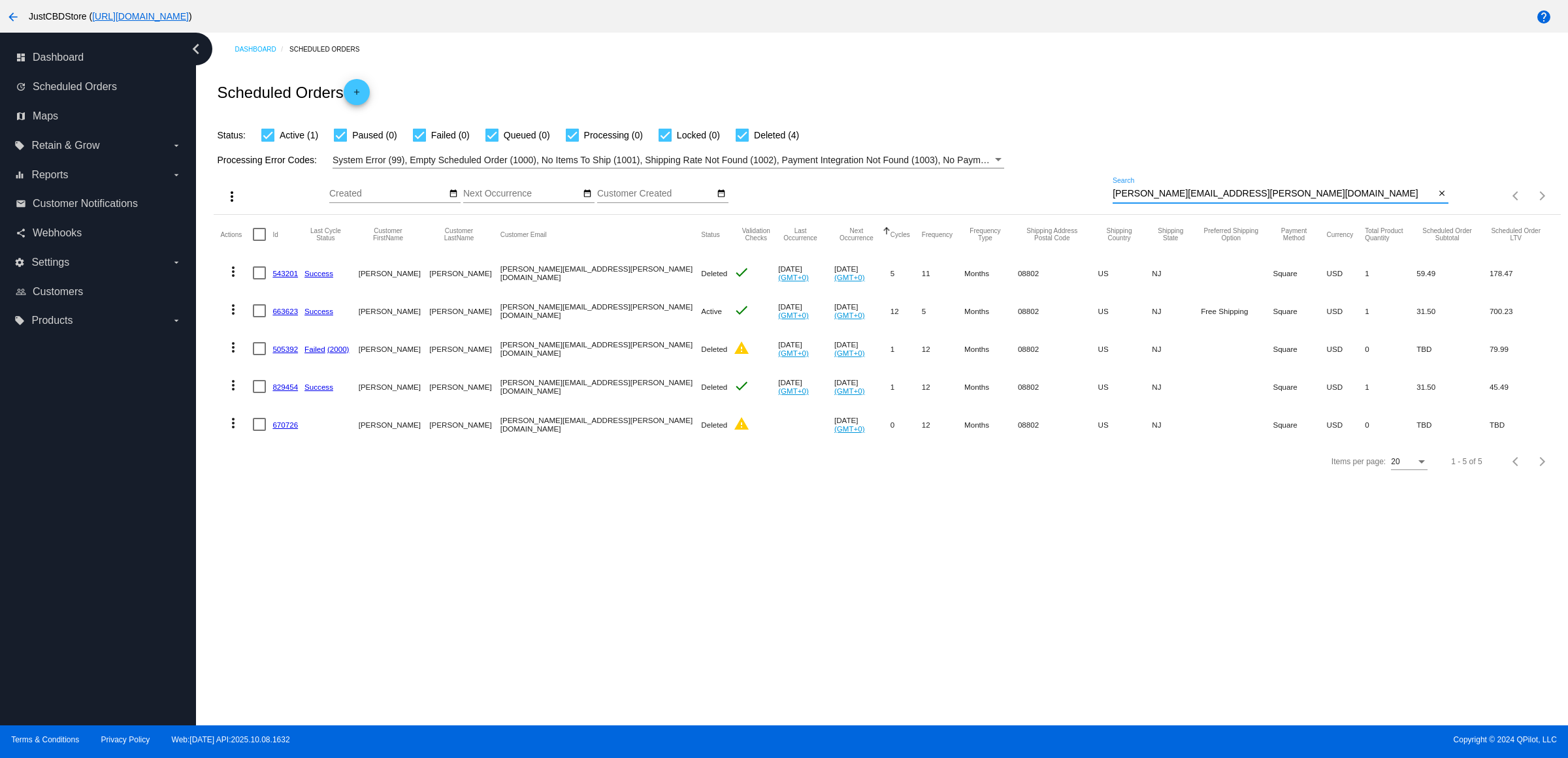
type input "[PERSON_NAME][EMAIL_ADDRESS][PERSON_NAME][DOMAIN_NAME]"
click at [241, 317] on mat-icon "more_vert" at bounding box center [233, 309] width 15 height 15
click at [320, 511] on div "info View Event Logs history View Cycles History cached Process Now edit View /…" at bounding box center [289, 429] width 130 height 167
click at [318, 480] on div "Items per page: 20 1 - 5 of 5" at bounding box center [887, 462] width 1346 height 37
click at [232, 317] on mat-icon "more_vert" at bounding box center [233, 309] width 15 height 15
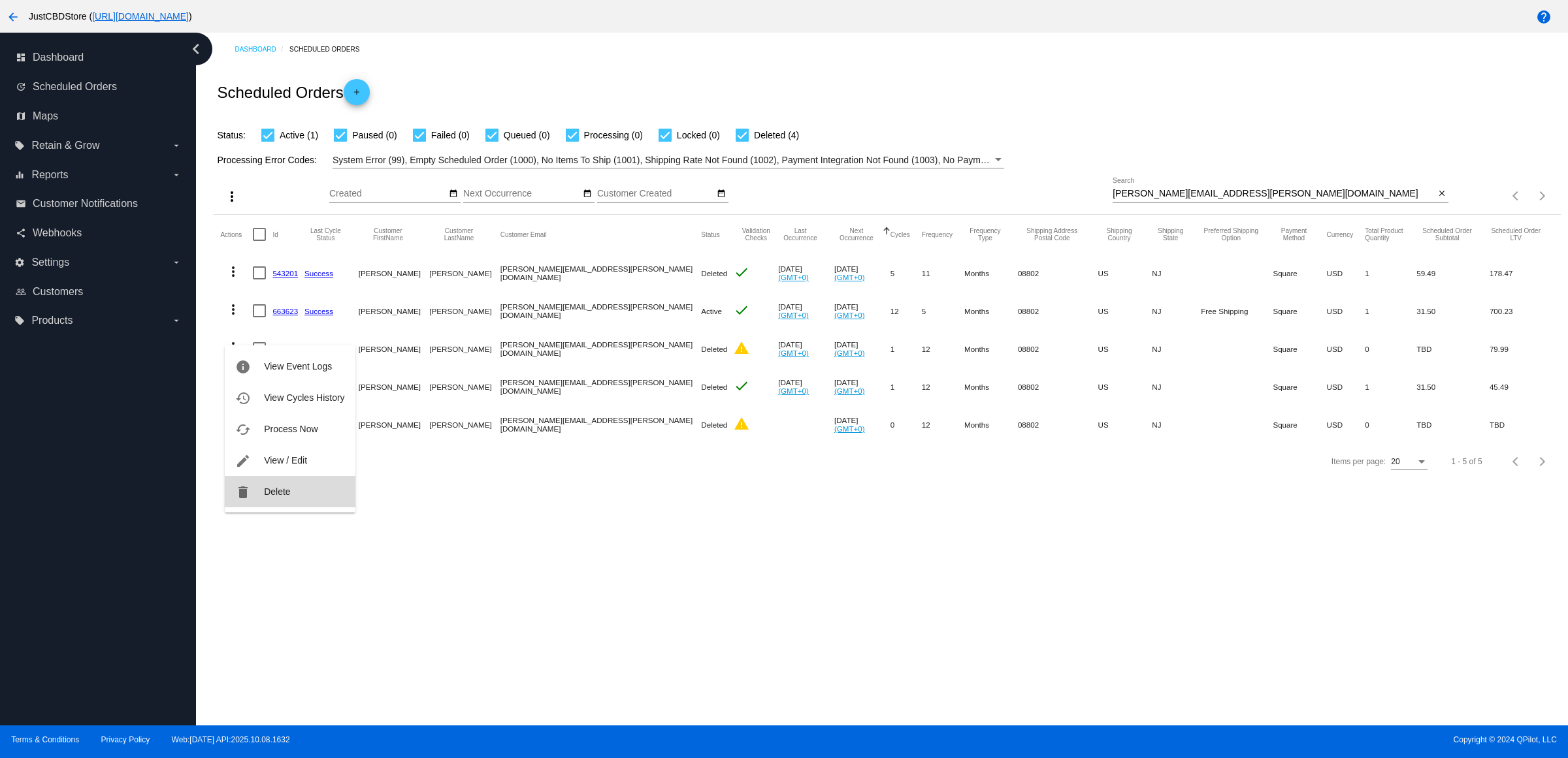
click at [296, 478] on button "delete Delete" at bounding box center [289, 492] width 130 height 31
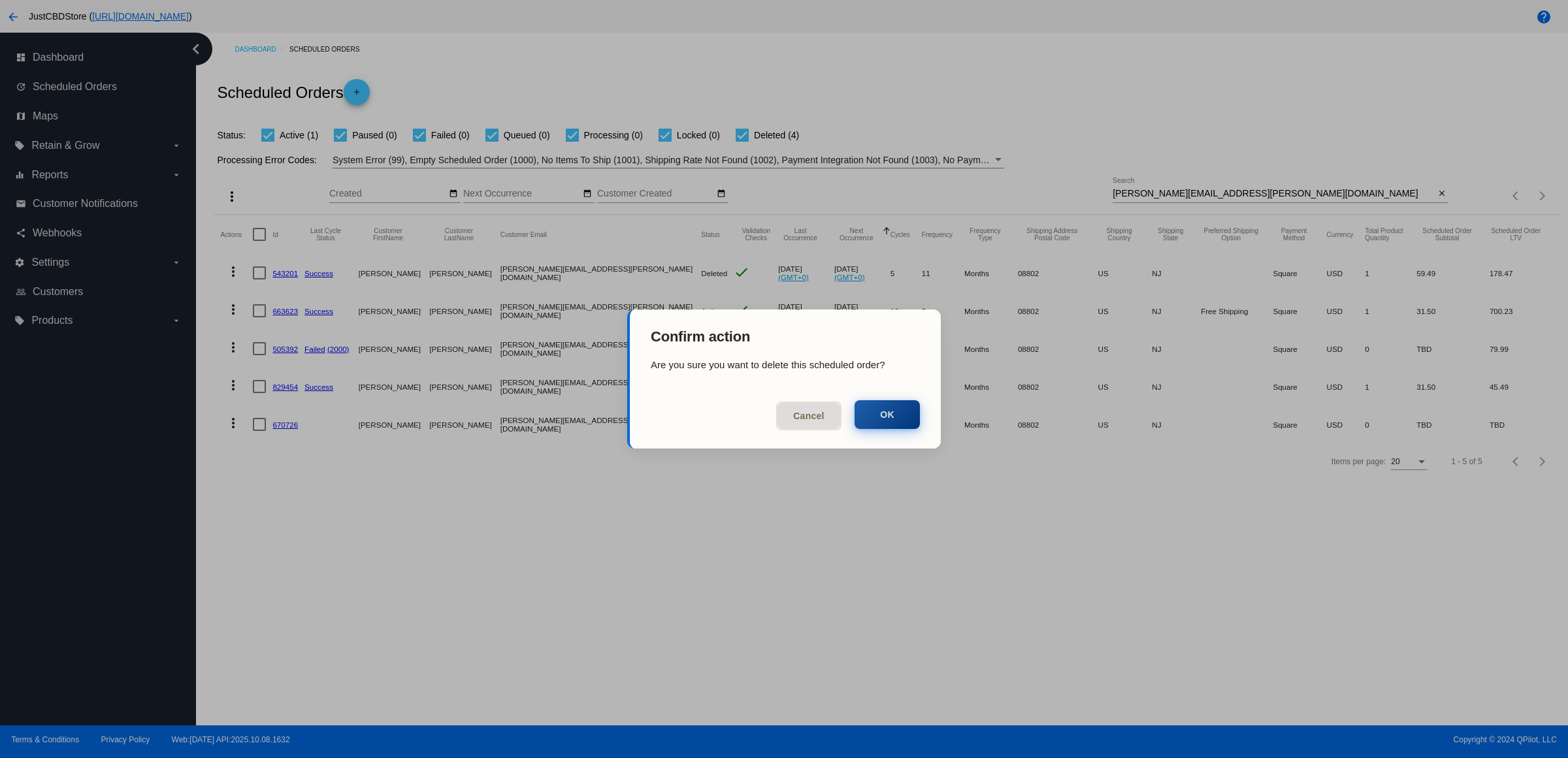
click at [879, 412] on button "OK" at bounding box center [887, 414] width 65 height 28
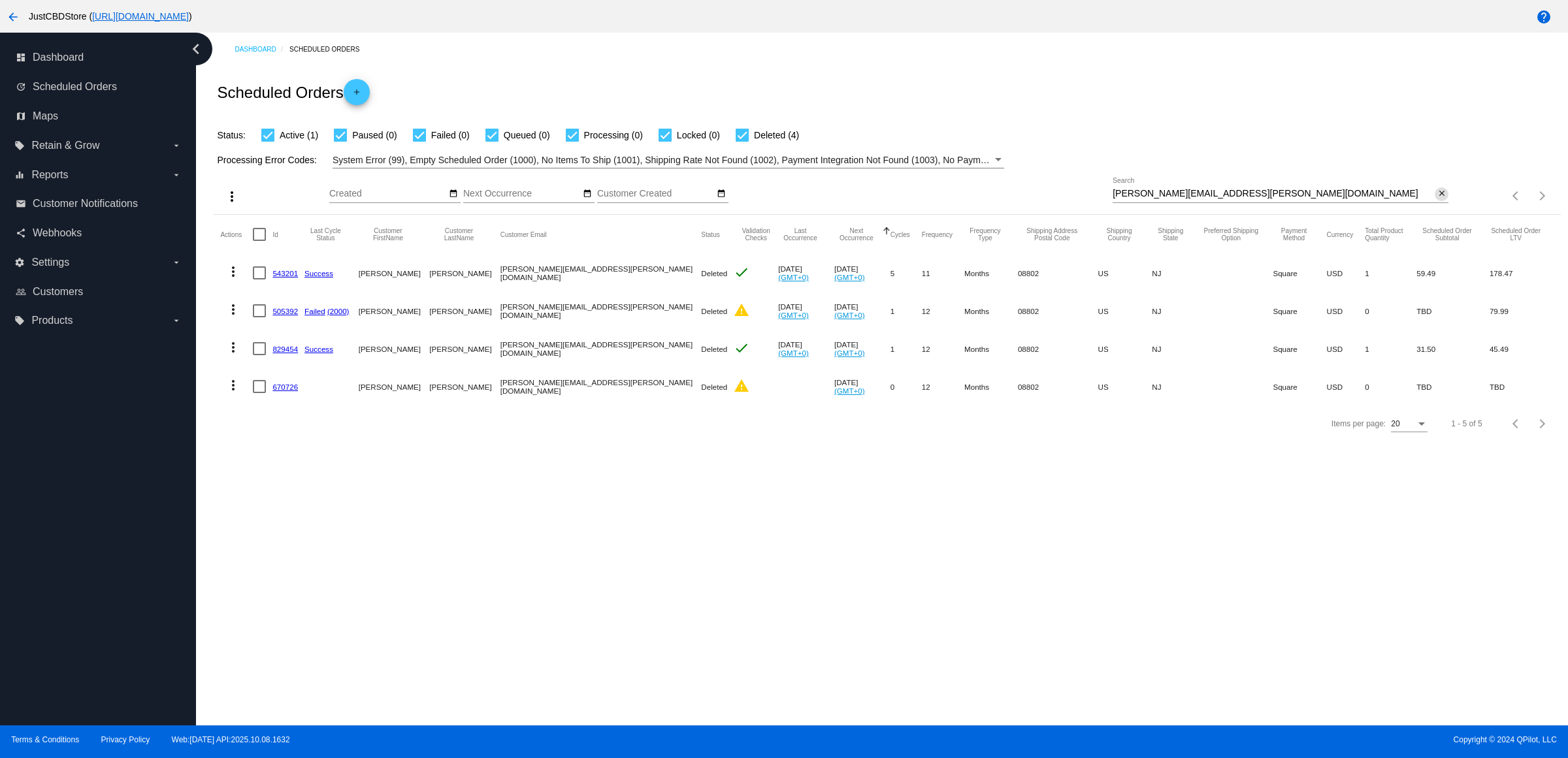
click at [1439, 199] on mat-icon "close" at bounding box center [1442, 194] width 9 height 11
click at [1439, 207] on mat-icon "search" at bounding box center [1440, 196] width 15 height 20
click at [1439, 199] on input "Search" at bounding box center [1280, 194] width 336 height 11
paste input "[EMAIL_ADDRESS][DOMAIN_NAME]"
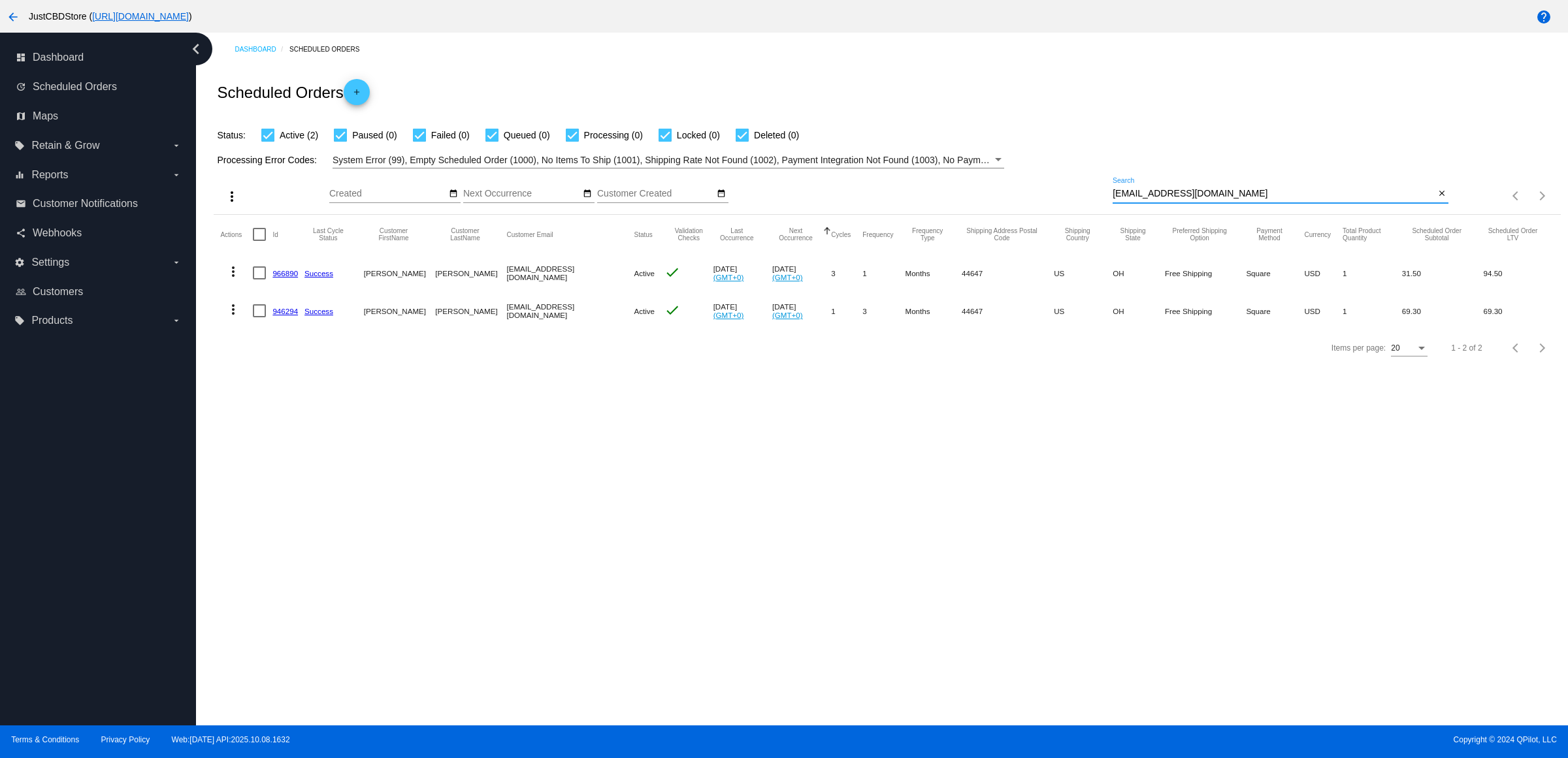
type input "[EMAIL_ADDRESS][DOMAIN_NAME]"
click at [286, 277] on link "966890" at bounding box center [285, 273] width 25 height 8
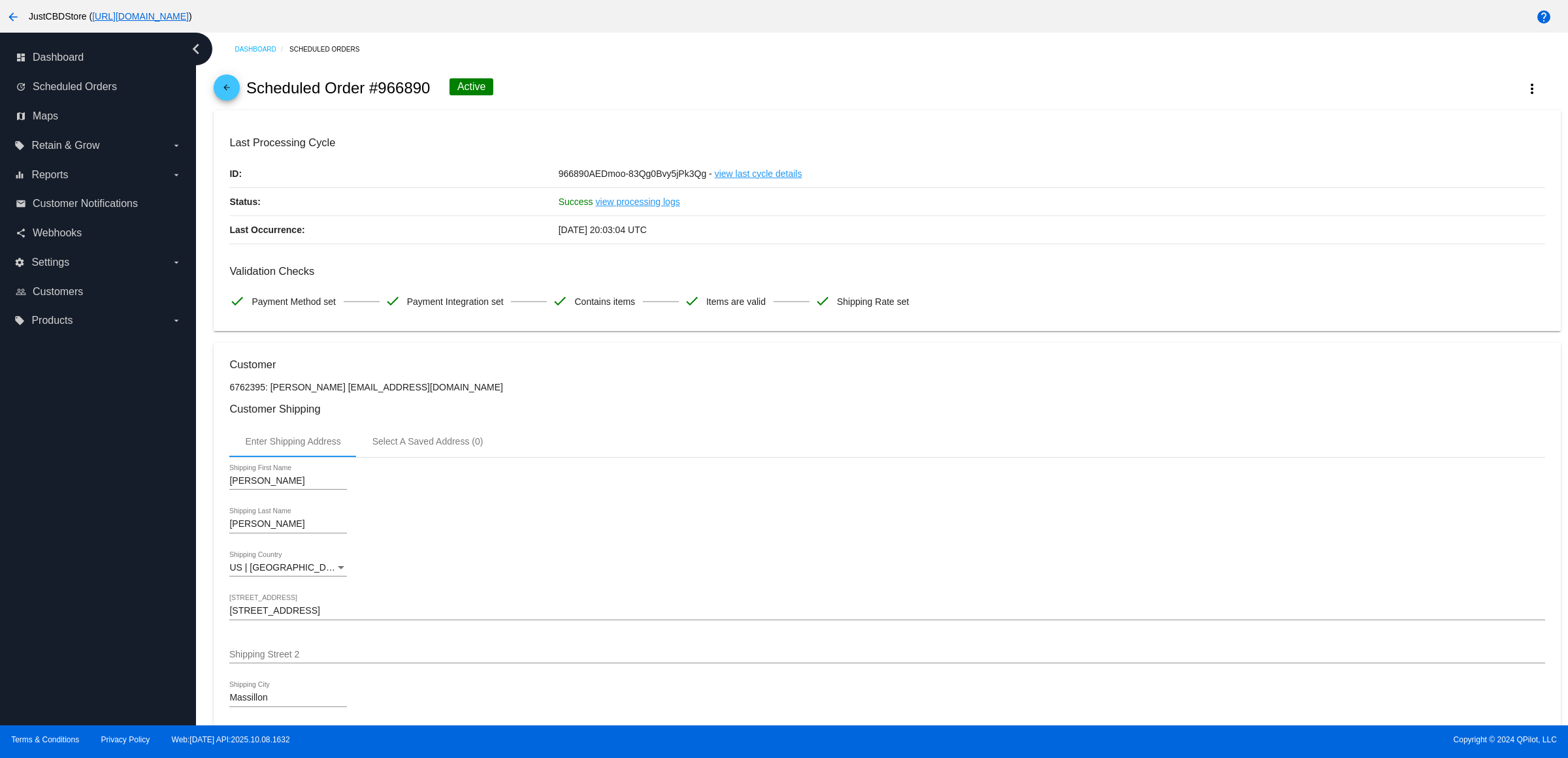
click at [234, 94] on mat-icon "arrow_back" at bounding box center [227, 91] width 15 height 15
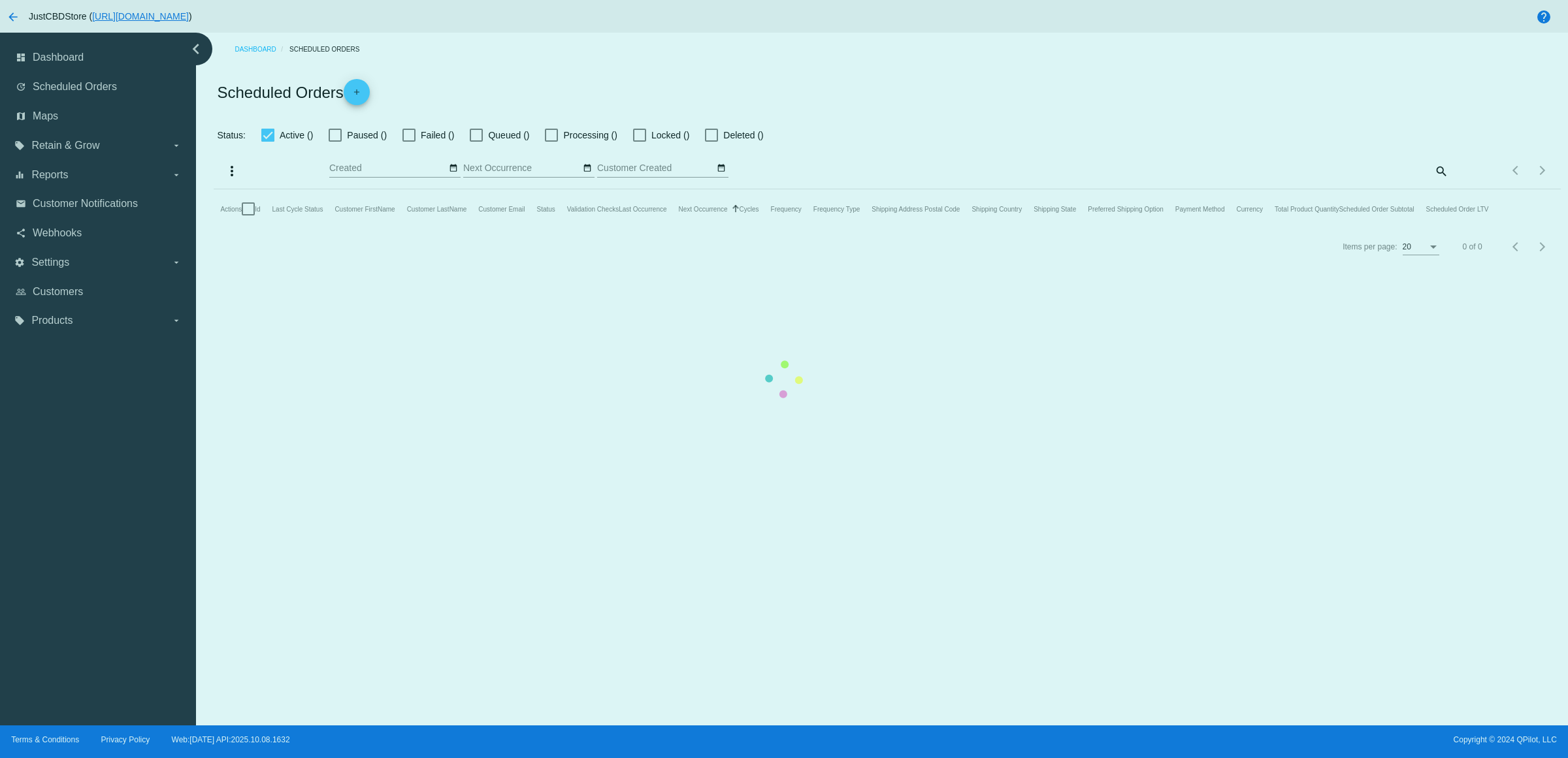
checkbox input "true"
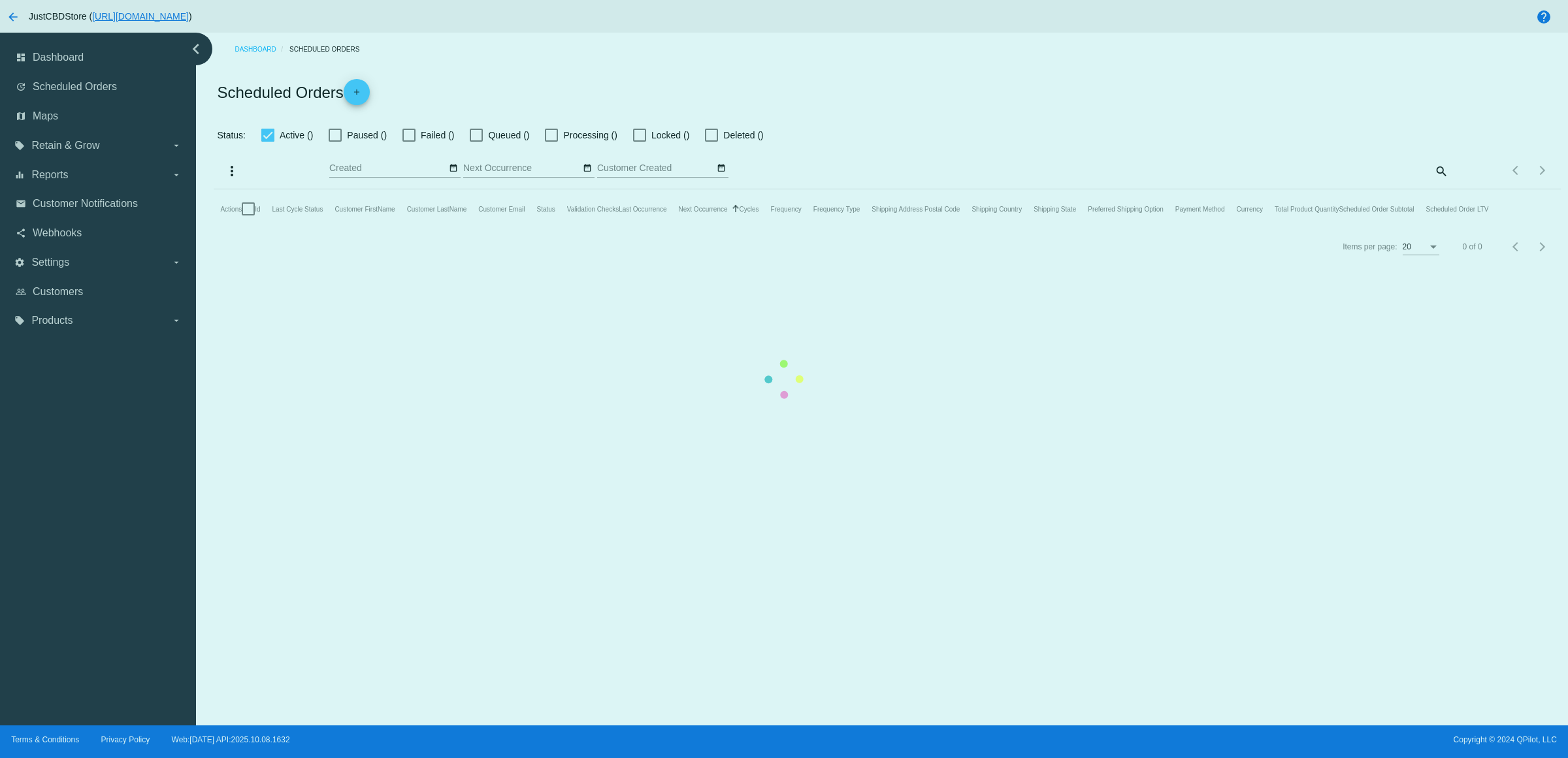
checkbox input "true"
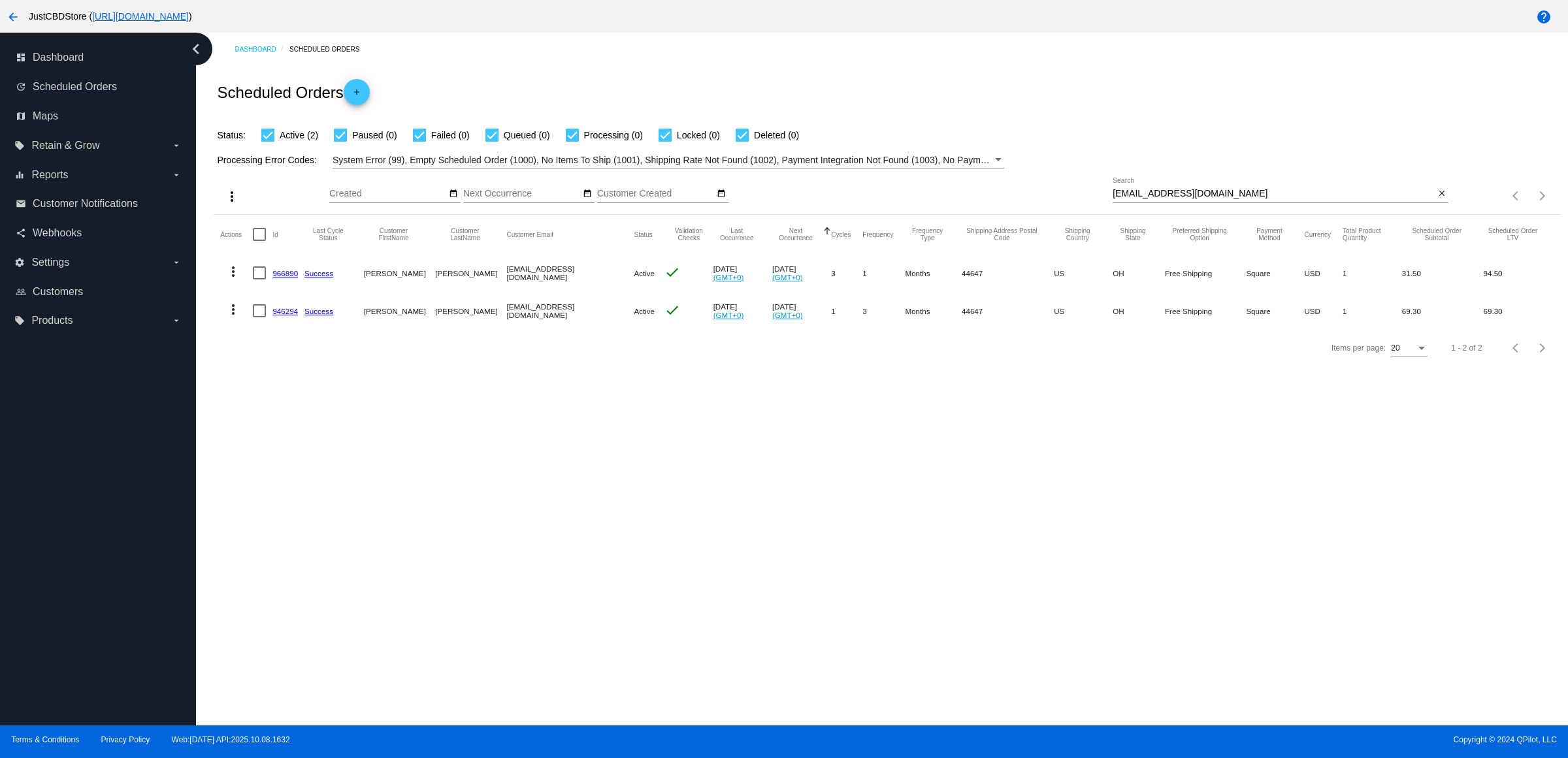
click at [290, 316] on link "946294" at bounding box center [285, 311] width 25 height 8
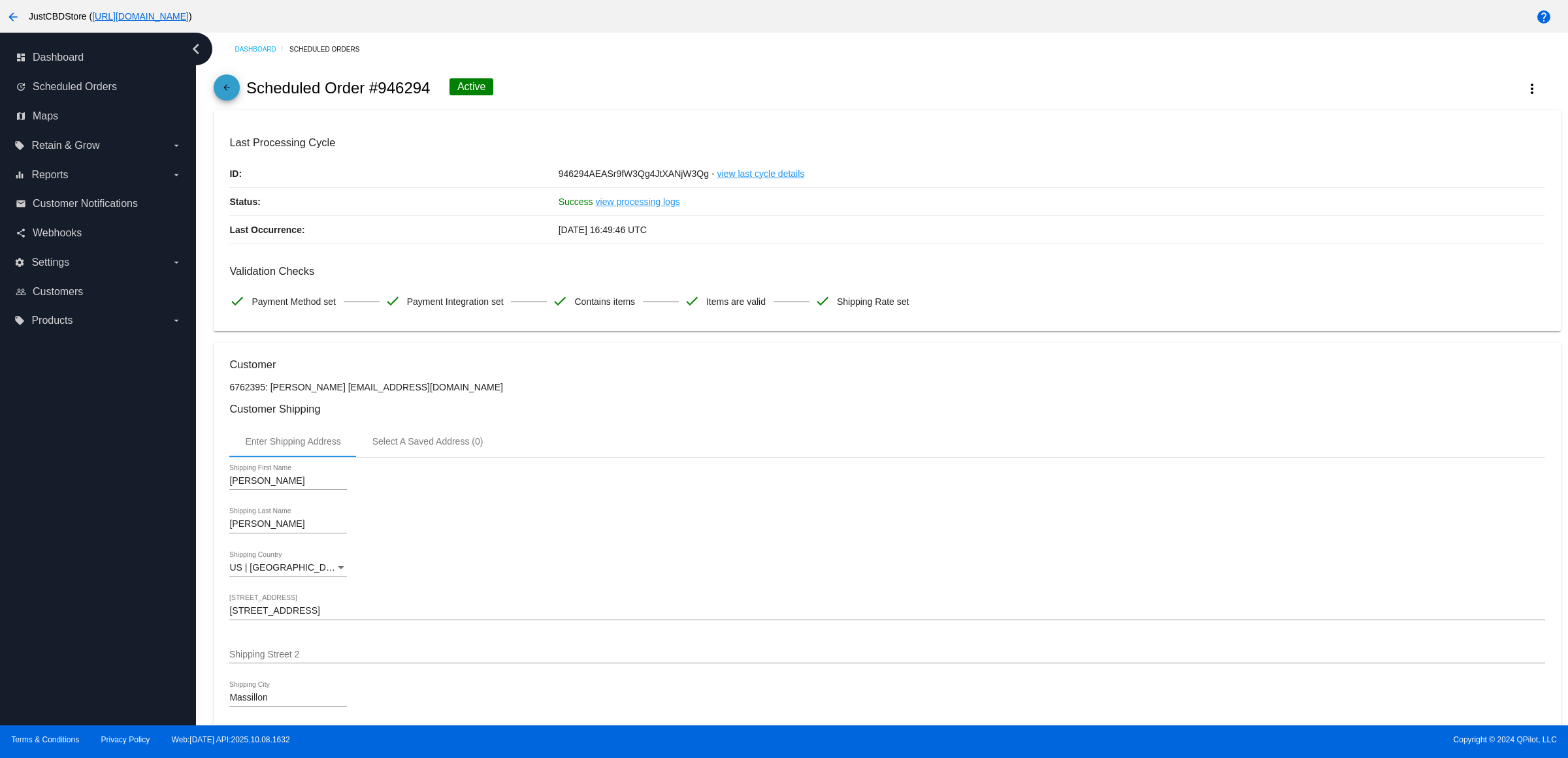
click at [229, 98] on mat-icon "arrow_back" at bounding box center [227, 91] width 15 height 15
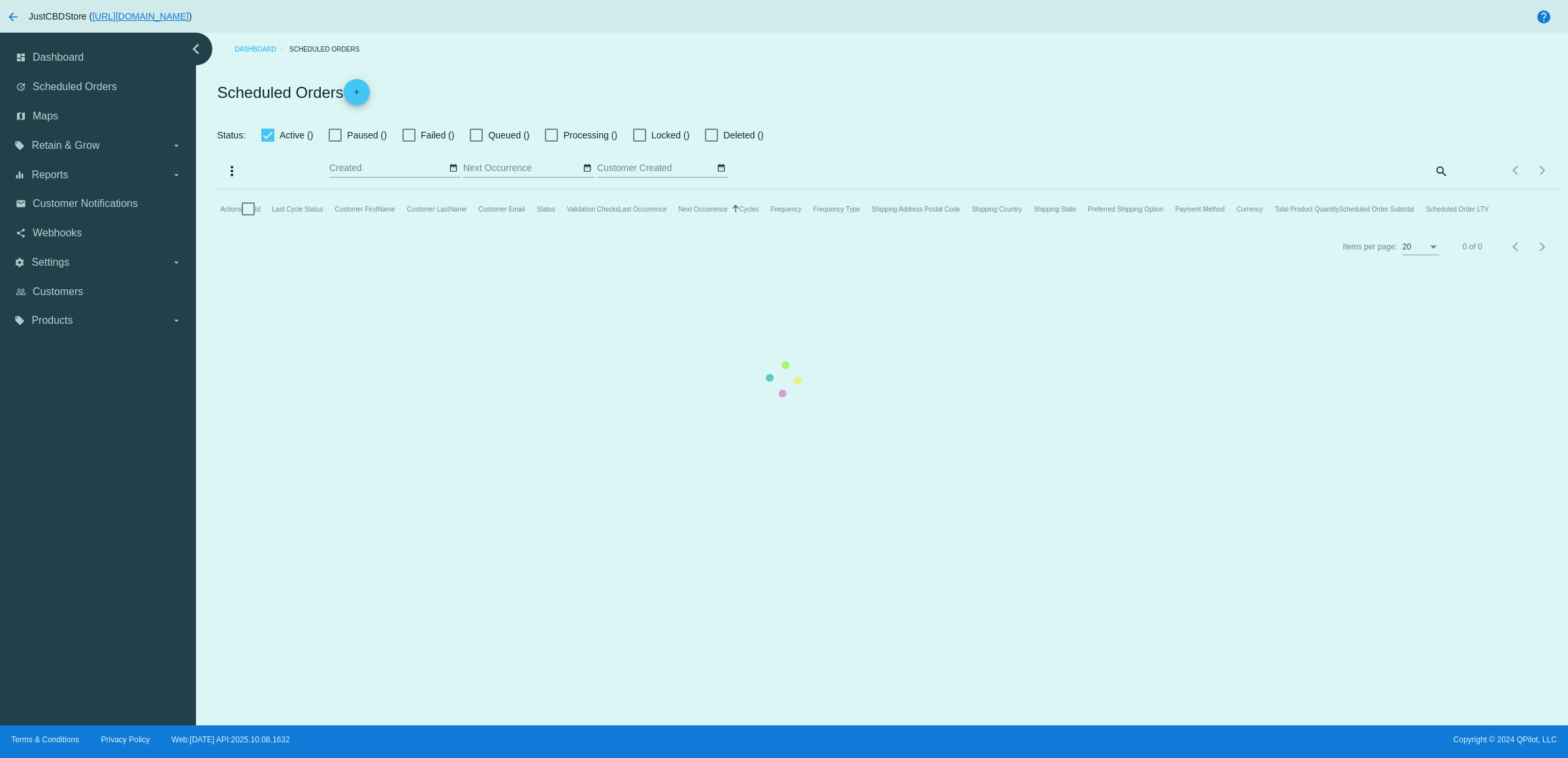
checkbox input "true"
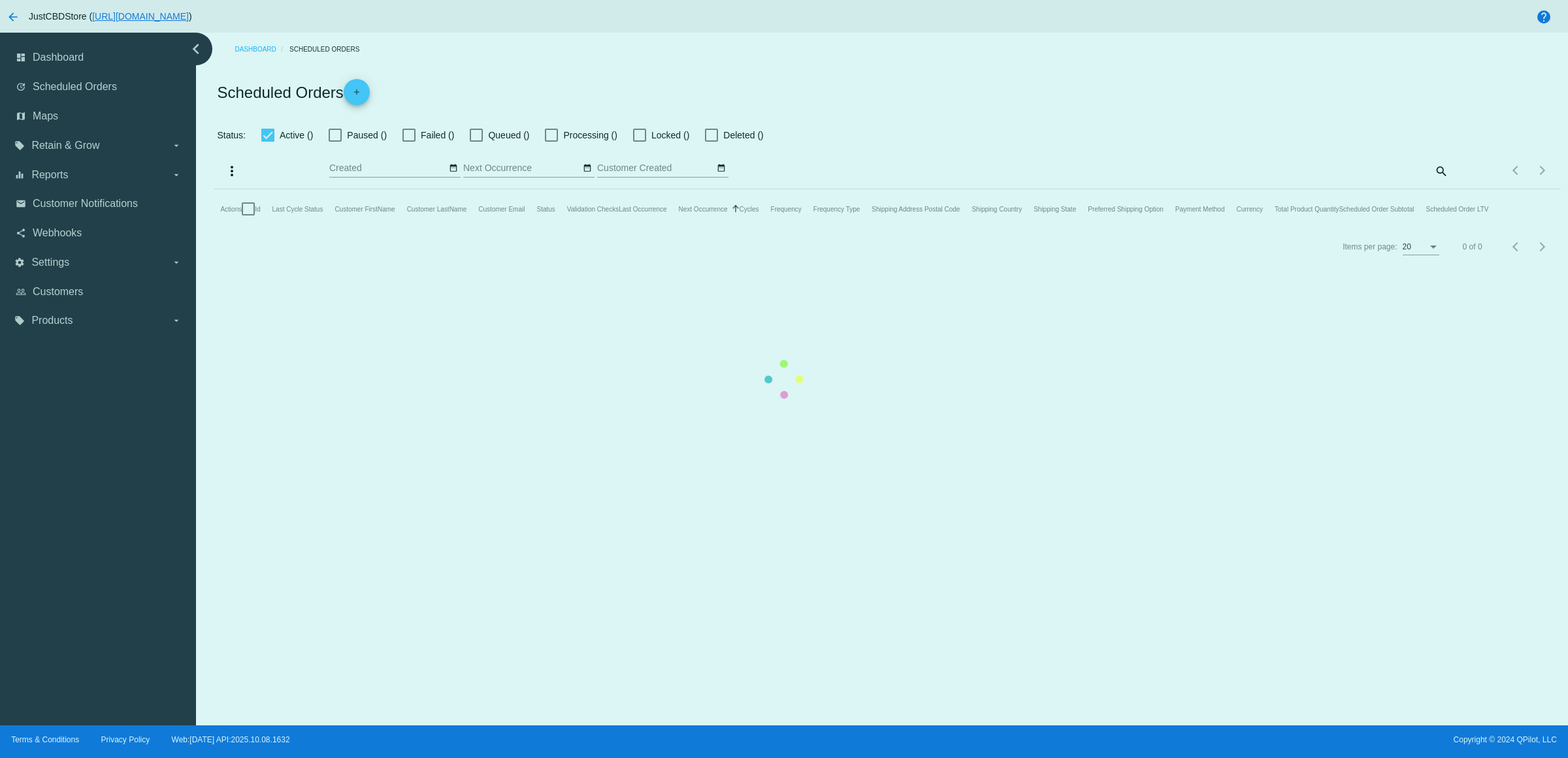
checkbox input "true"
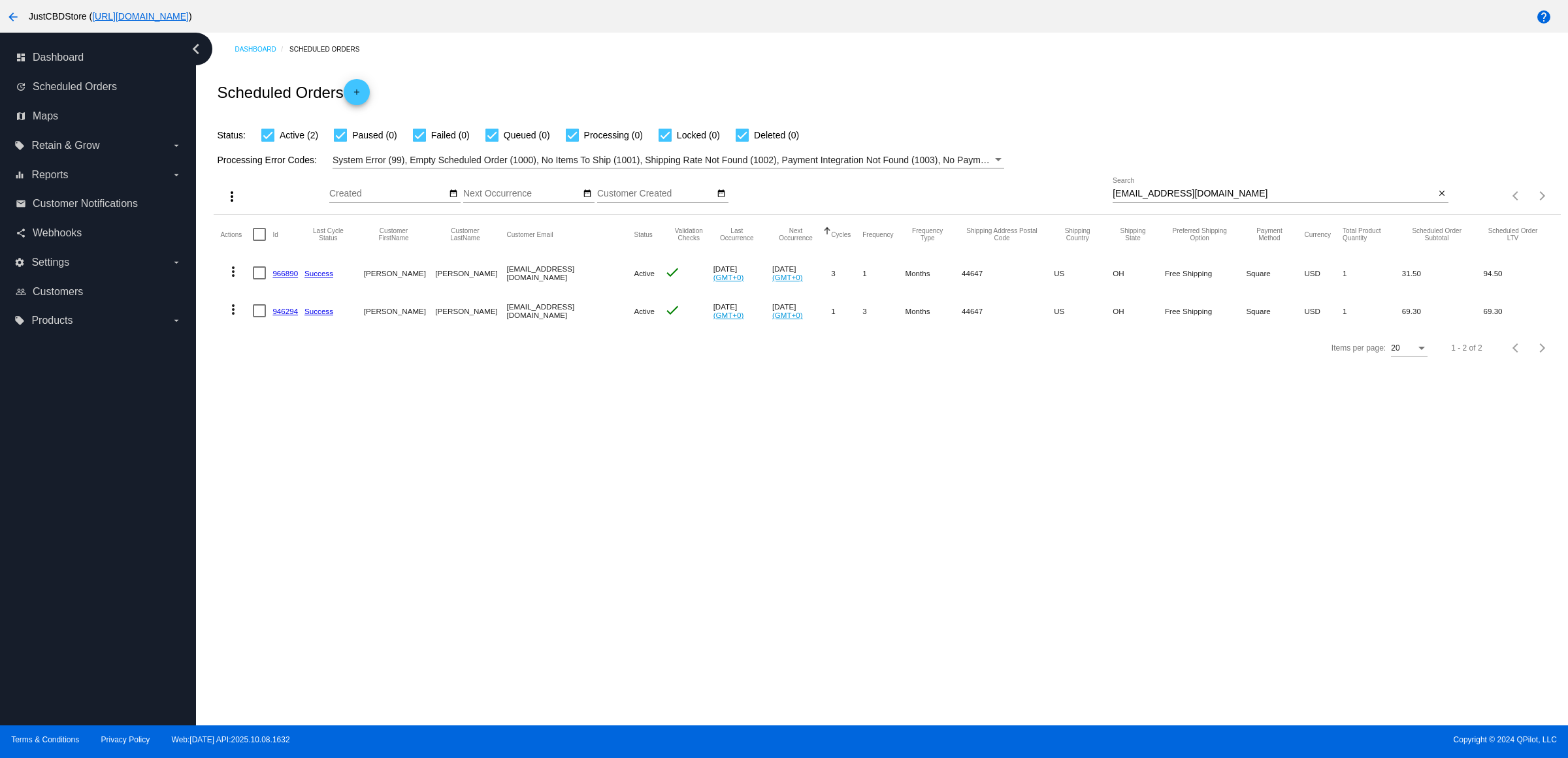
click at [235, 317] on mat-icon "more_vert" at bounding box center [233, 309] width 15 height 15
click at [281, 487] on span "Delete" at bounding box center [277, 492] width 26 height 11
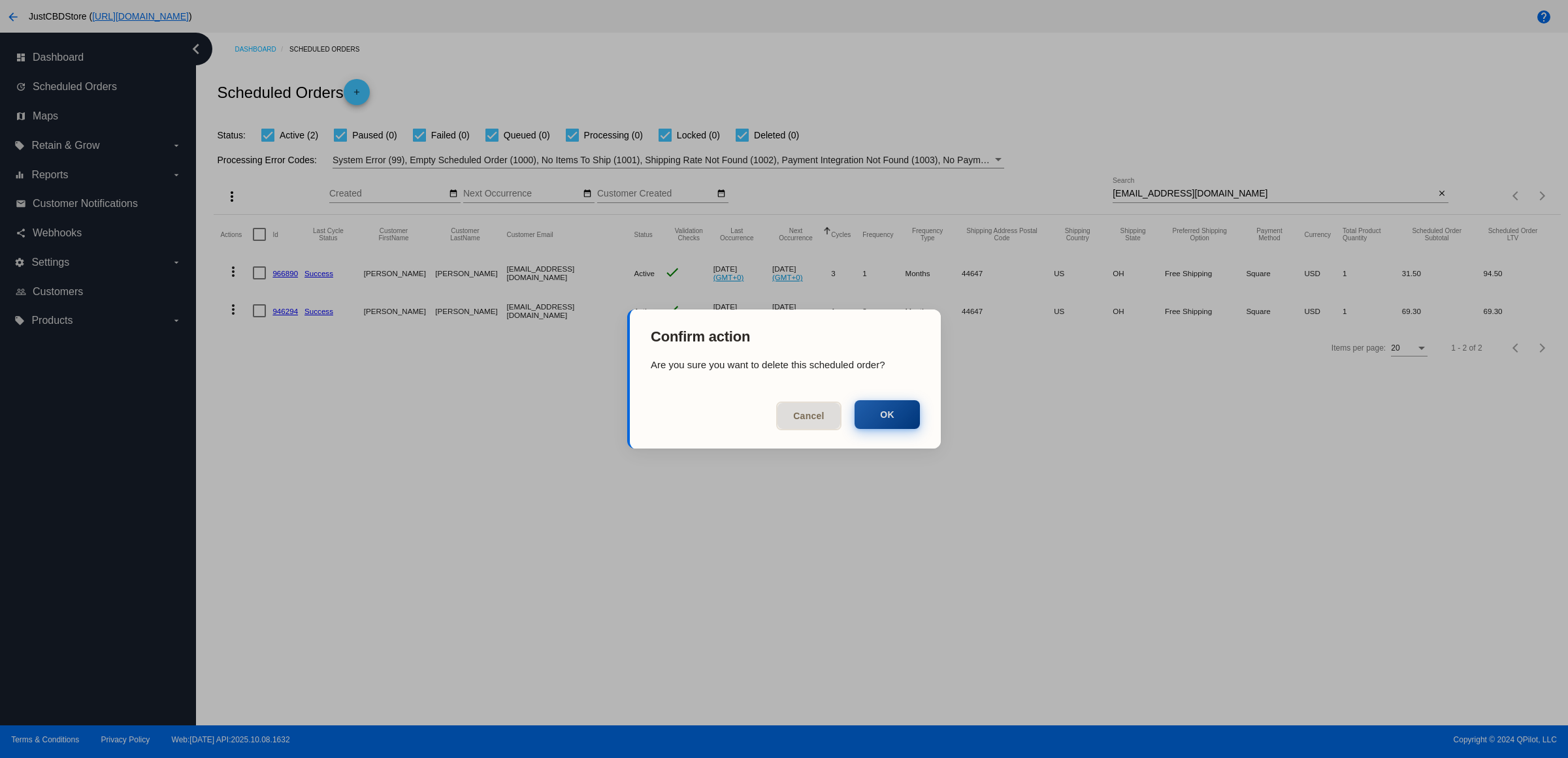
click at [867, 406] on button "OK" at bounding box center [887, 414] width 65 height 28
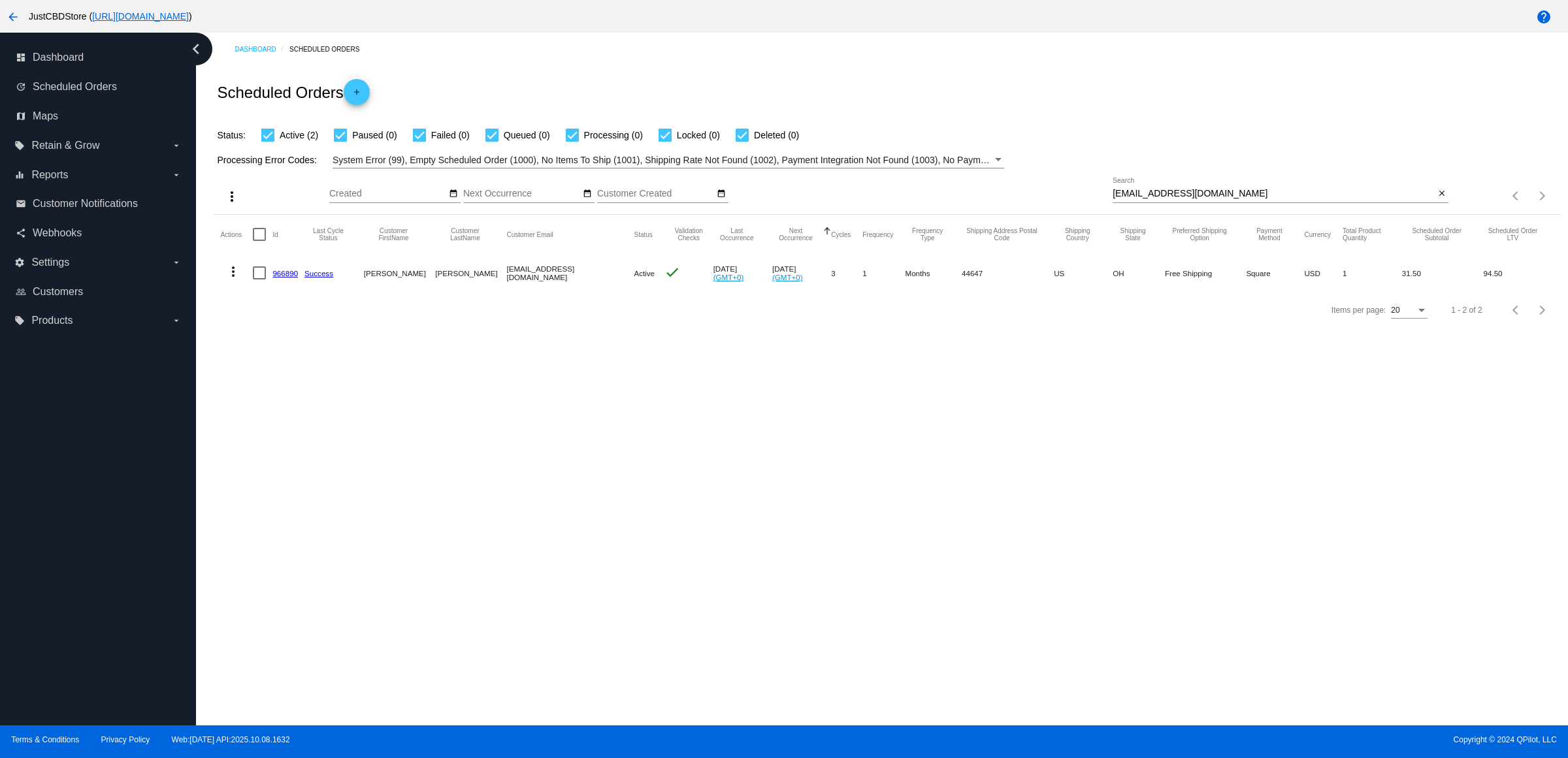
click at [238, 280] on mat-icon "more_vert" at bounding box center [233, 272] width 15 height 15
click at [324, 389] on button "delete Delete" at bounding box center [289, 381] width 130 height 15
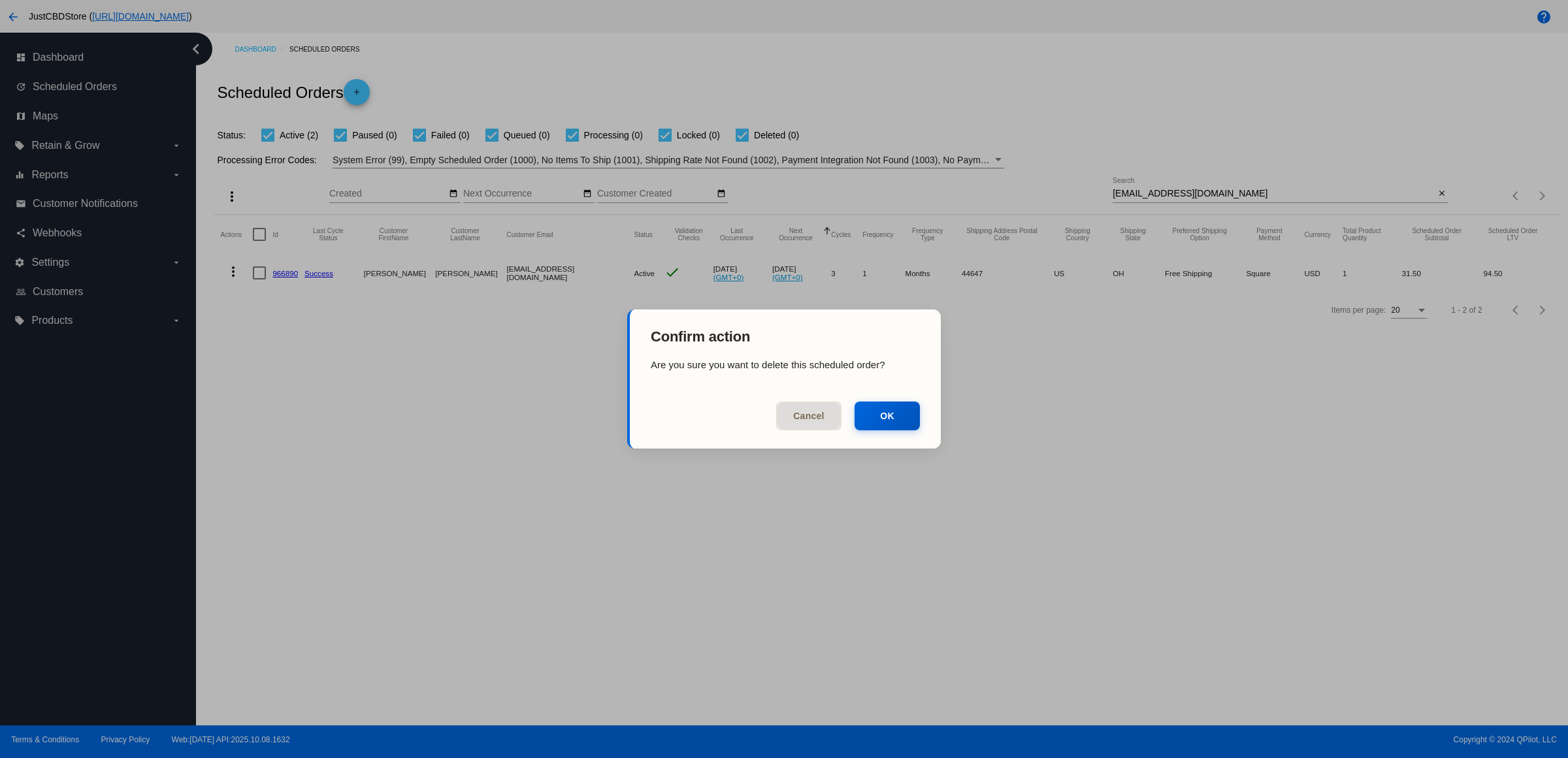
click at [887, 432] on mat-dialog-actions "Cancel OK" at bounding box center [785, 419] width 311 height 60
click at [890, 418] on button "OK" at bounding box center [887, 414] width 65 height 28
